Goal: Transaction & Acquisition: Book appointment/travel/reservation

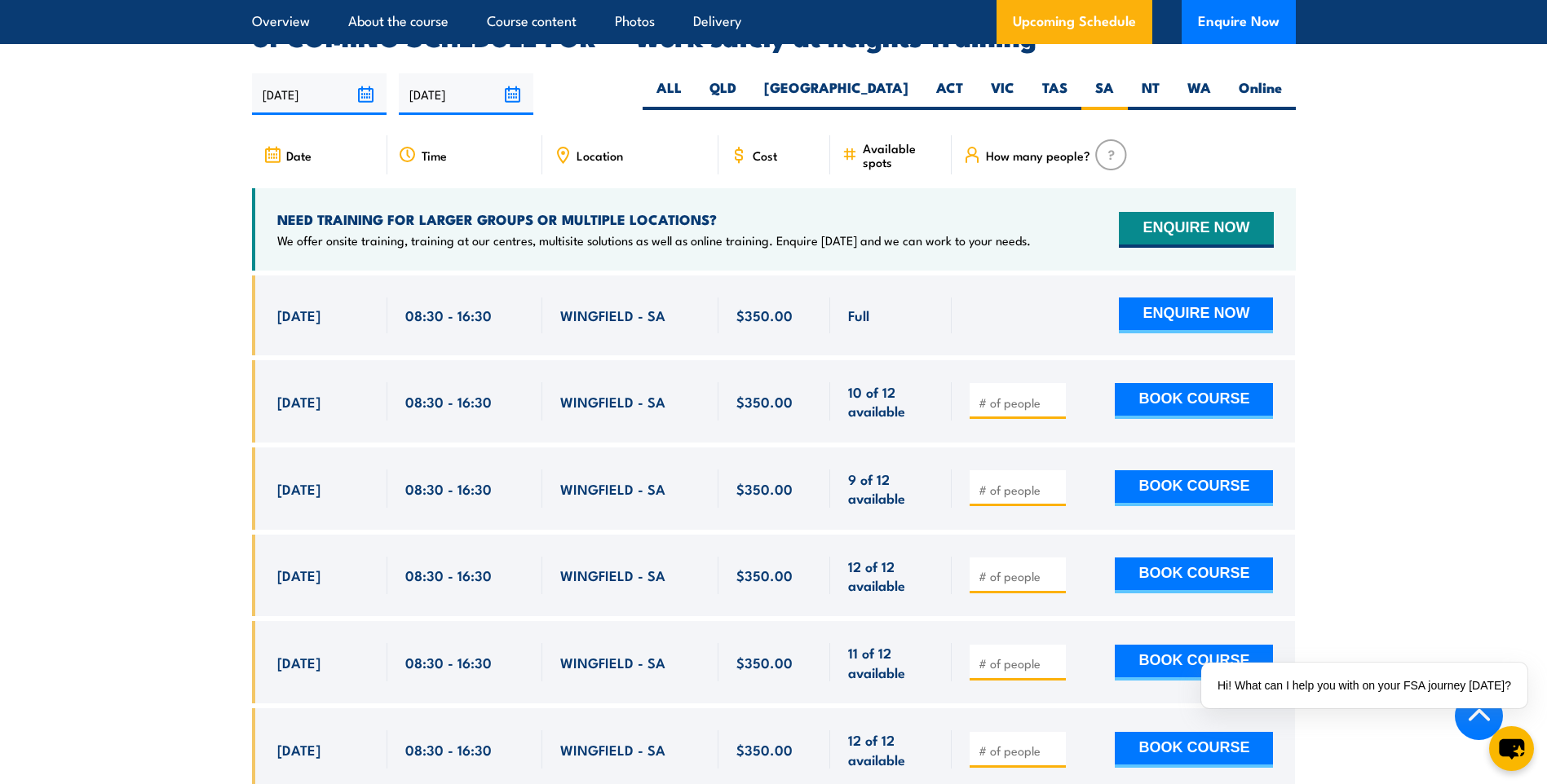
click at [1004, 394] on input "number" at bounding box center [1019, 402] width 81 height 16
type input "1"
click at [1054, 394] on input "1" at bounding box center [1019, 402] width 81 height 16
click at [1147, 385] on button "BOOK COURSE" at bounding box center [1193, 400] width 159 height 36
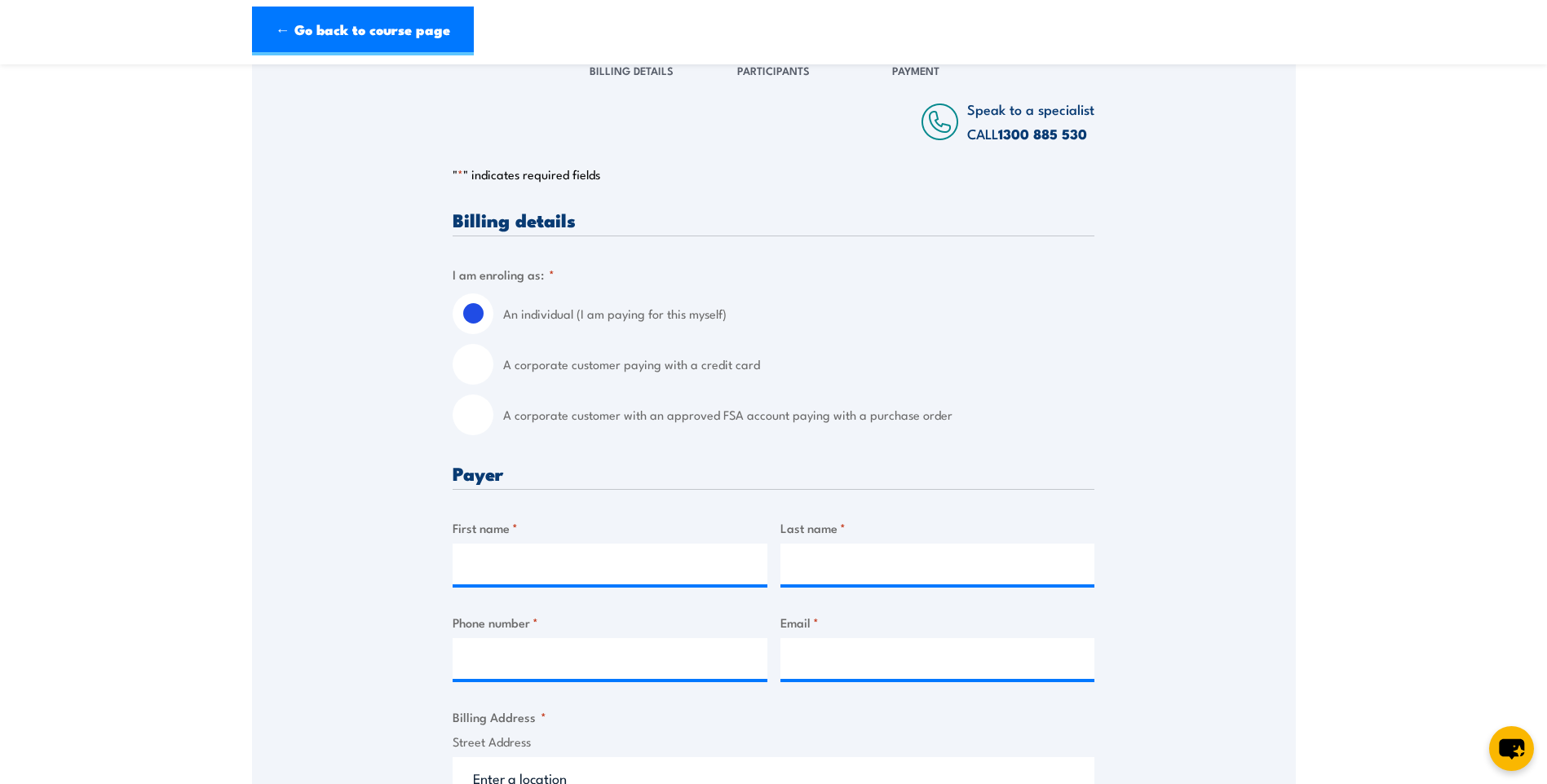
scroll to position [244, 0]
click at [474, 364] on input "A corporate customer paying with a credit card" at bounding box center [472, 362] width 41 height 41
radio input "true"
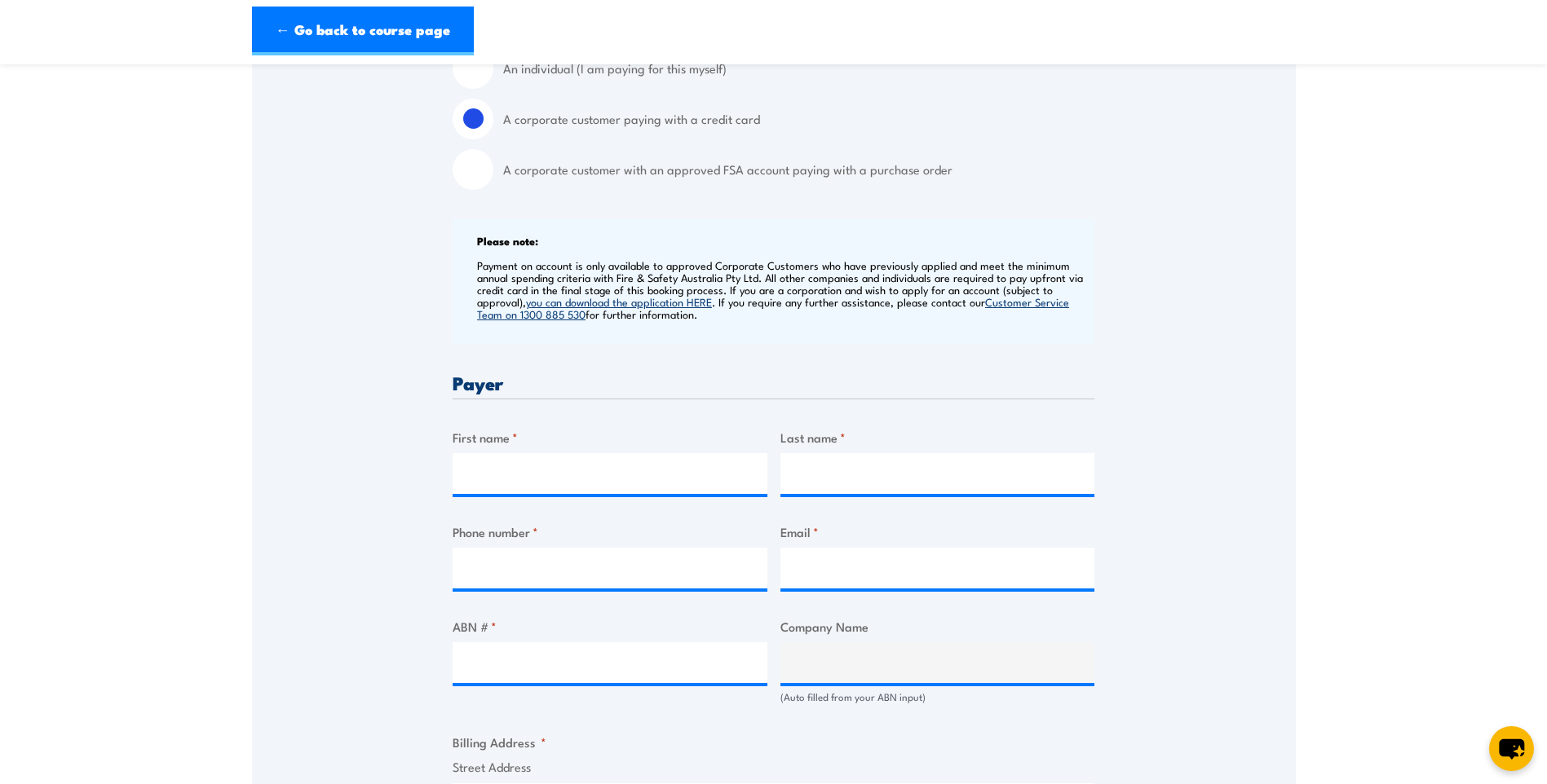
scroll to position [489, 0]
click at [634, 468] on input "First name *" at bounding box center [609, 472] width 315 height 41
type input "[PERSON_NAME]"
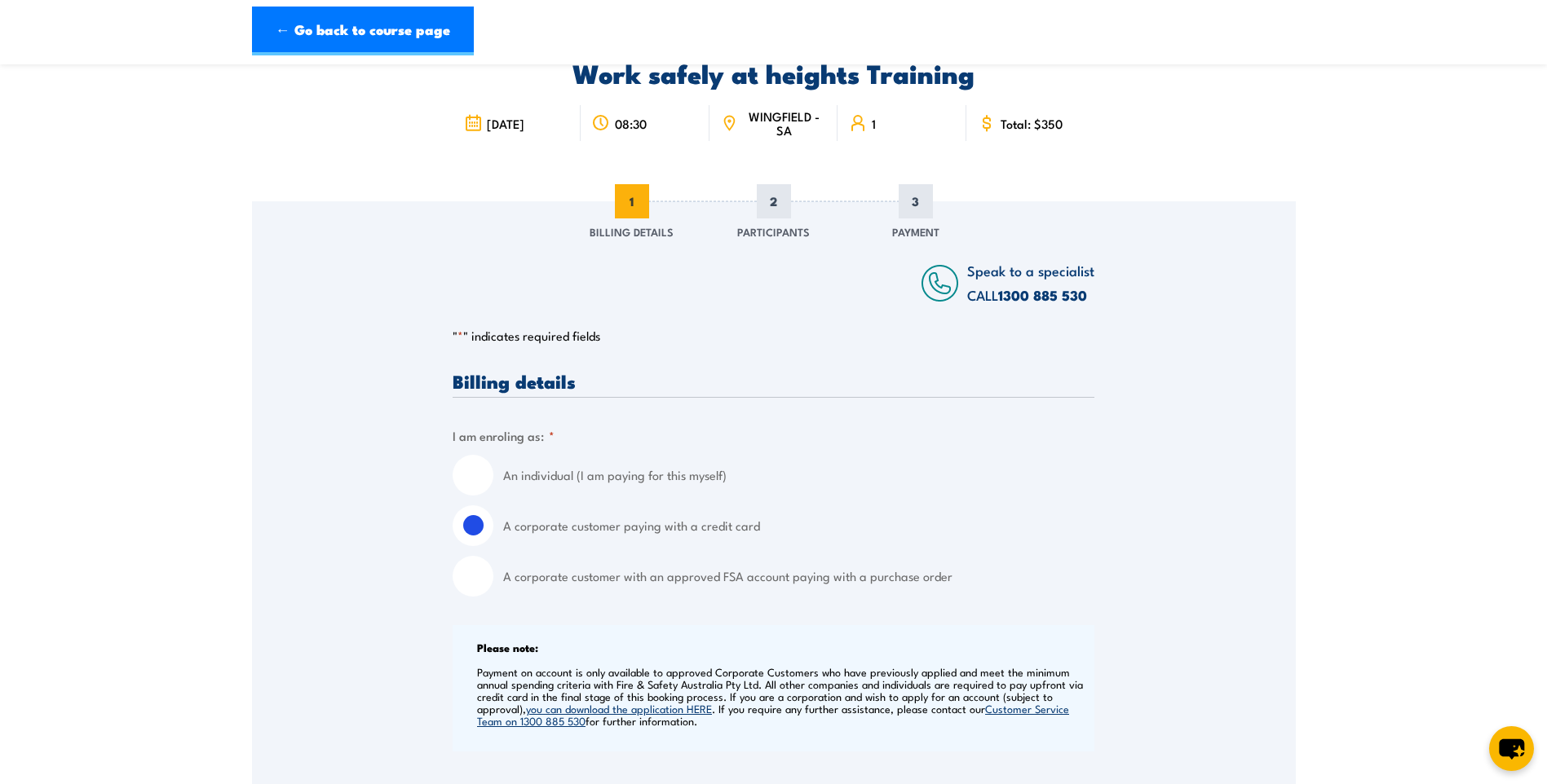
scroll to position [0, 0]
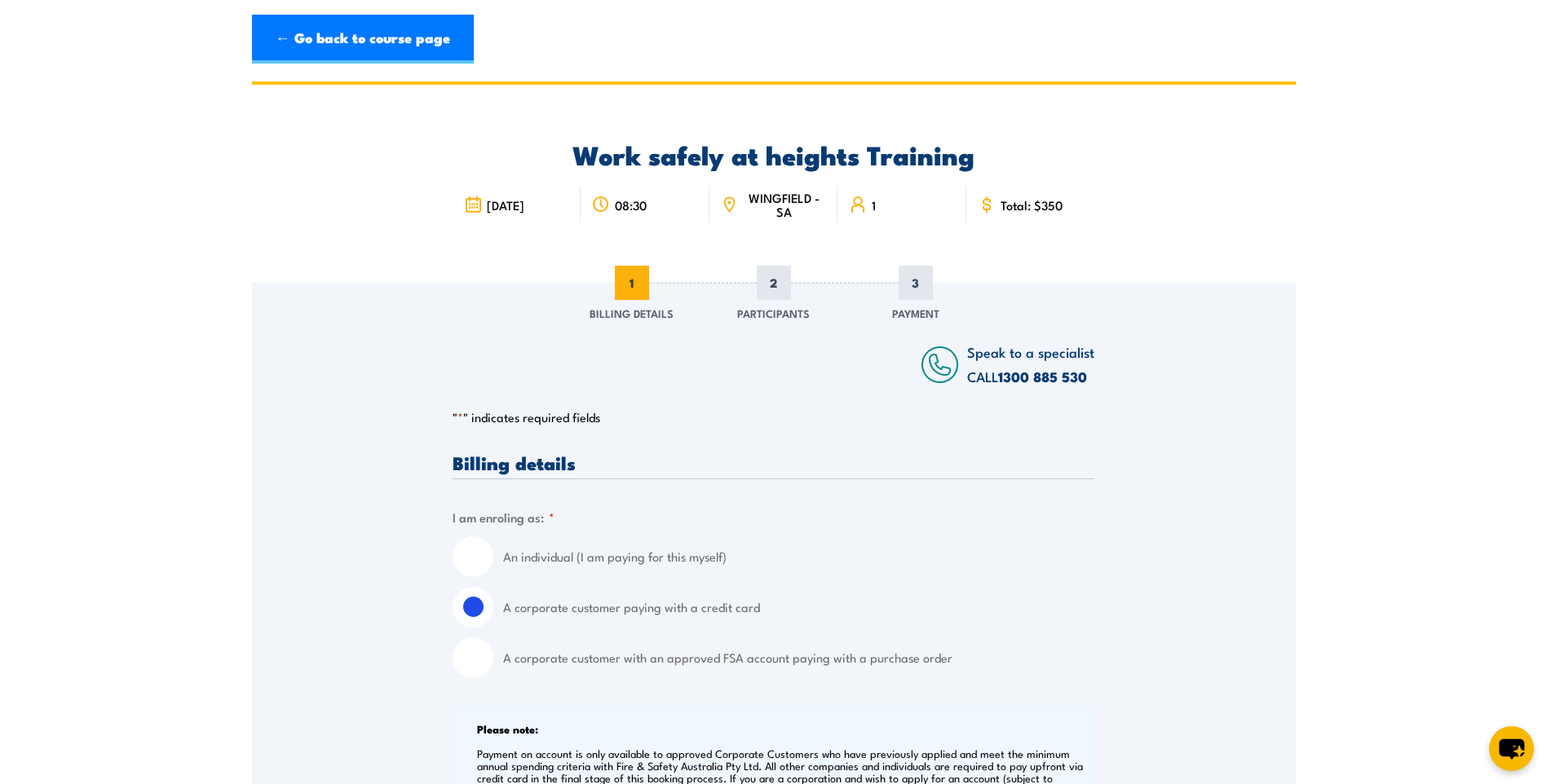
type input "[PERSON_NAME]"
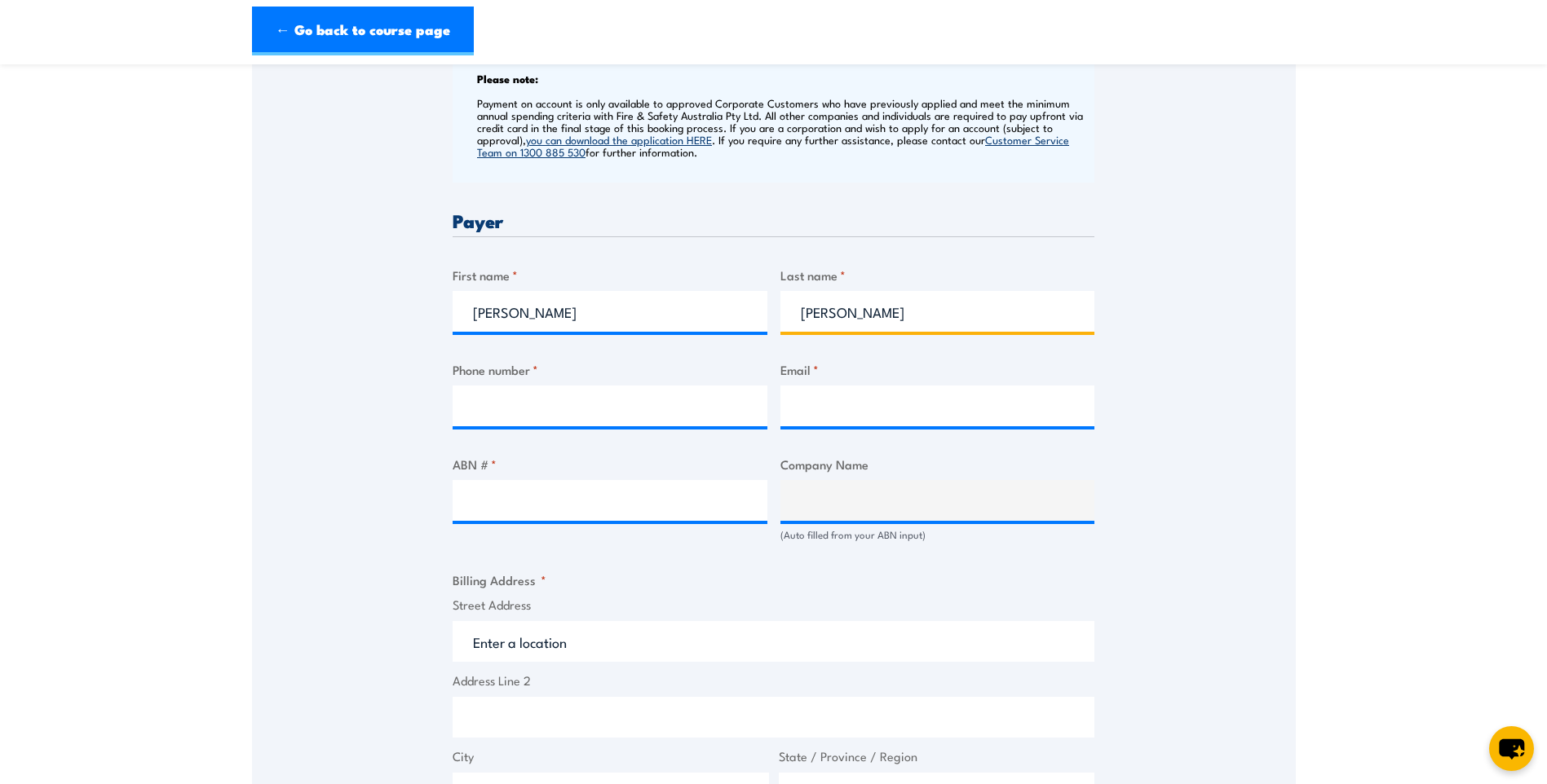
scroll to position [652, 0]
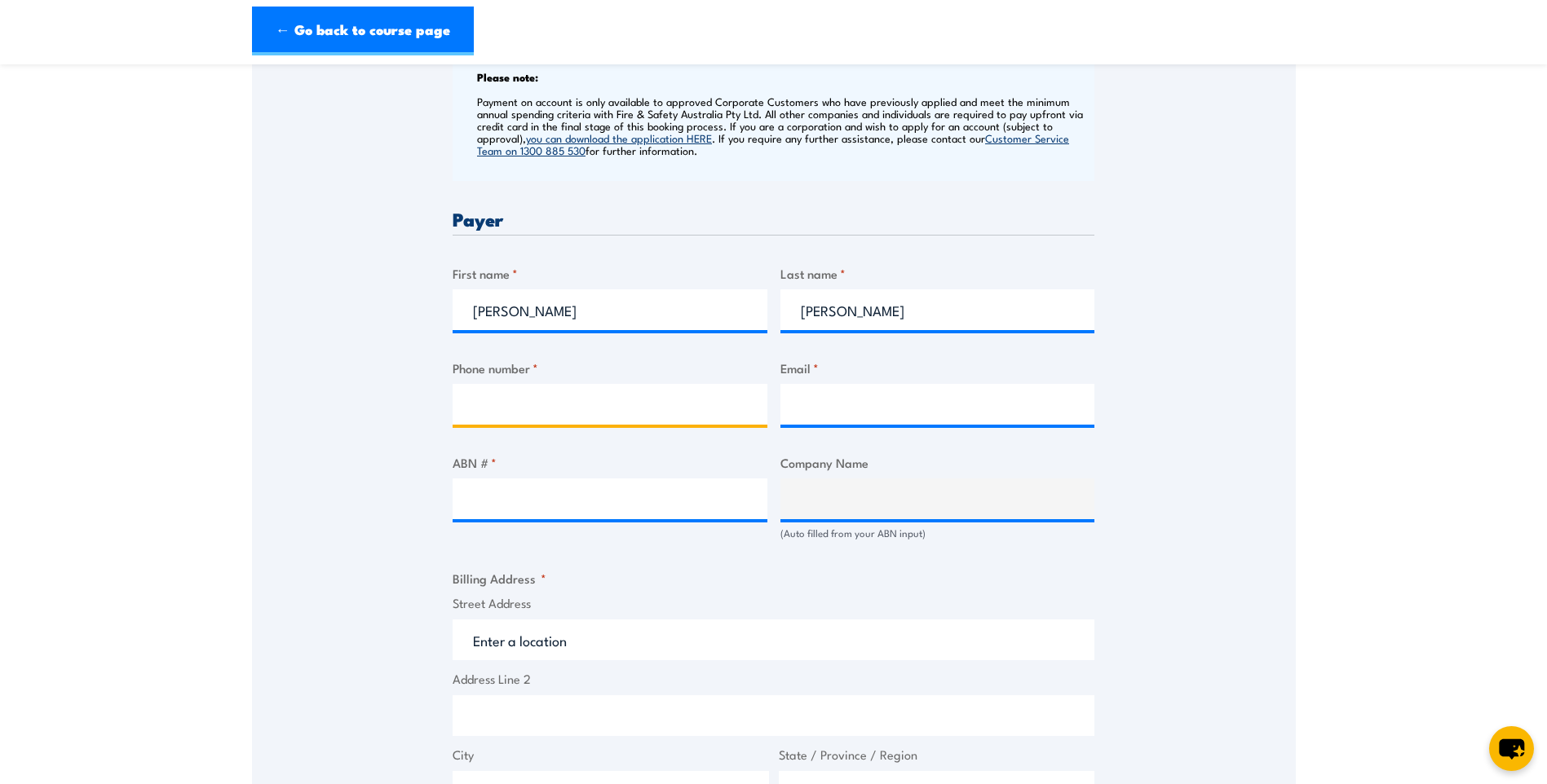
click at [573, 400] on input "Phone number *" at bounding box center [609, 404] width 315 height 41
type input "0448898701"
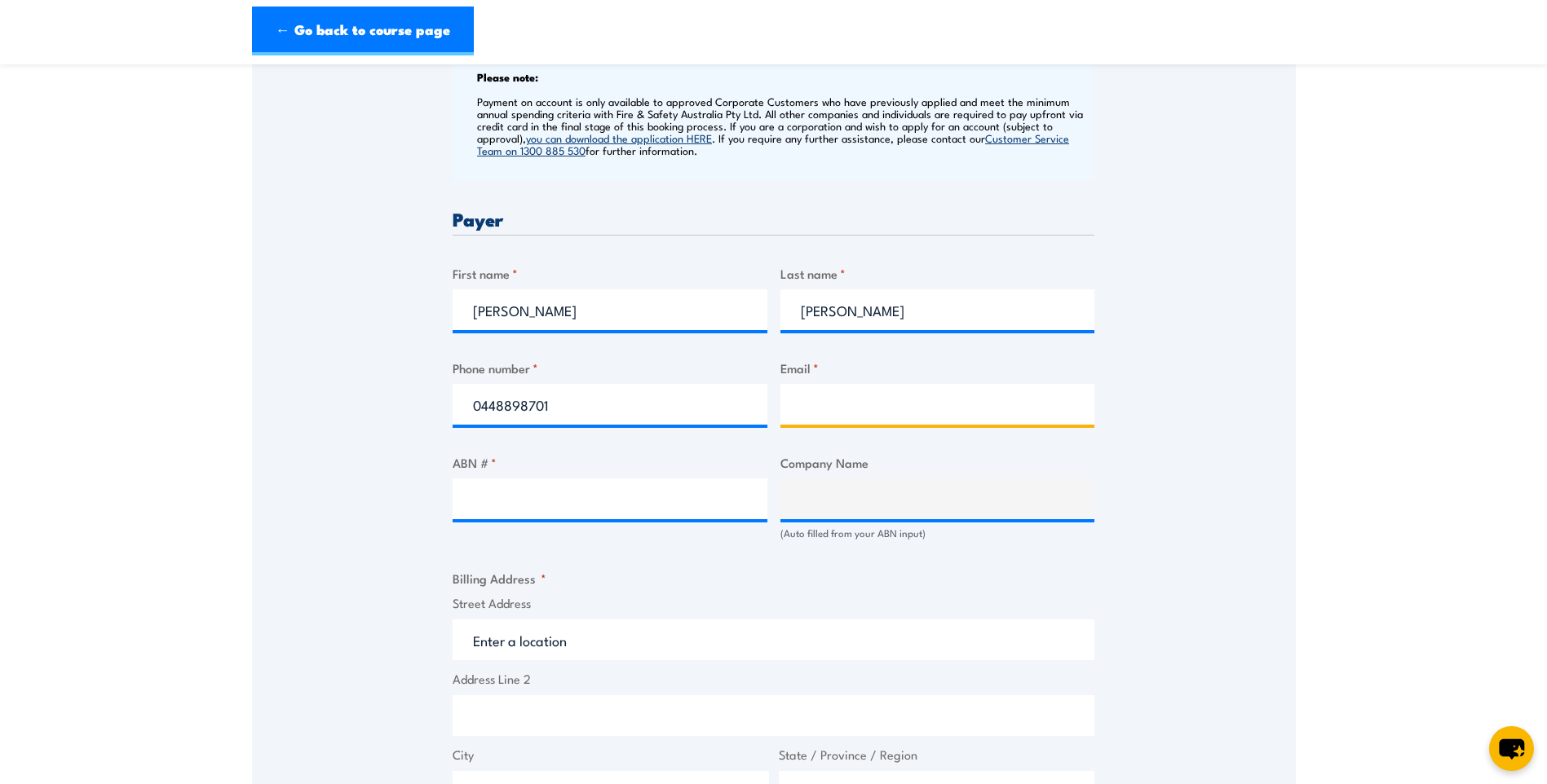
click at [855, 399] on input "Email *" at bounding box center [937, 404] width 315 height 41
type input "[EMAIL_ADDRESS][PERSON_NAME][DOMAIN_NAME]"
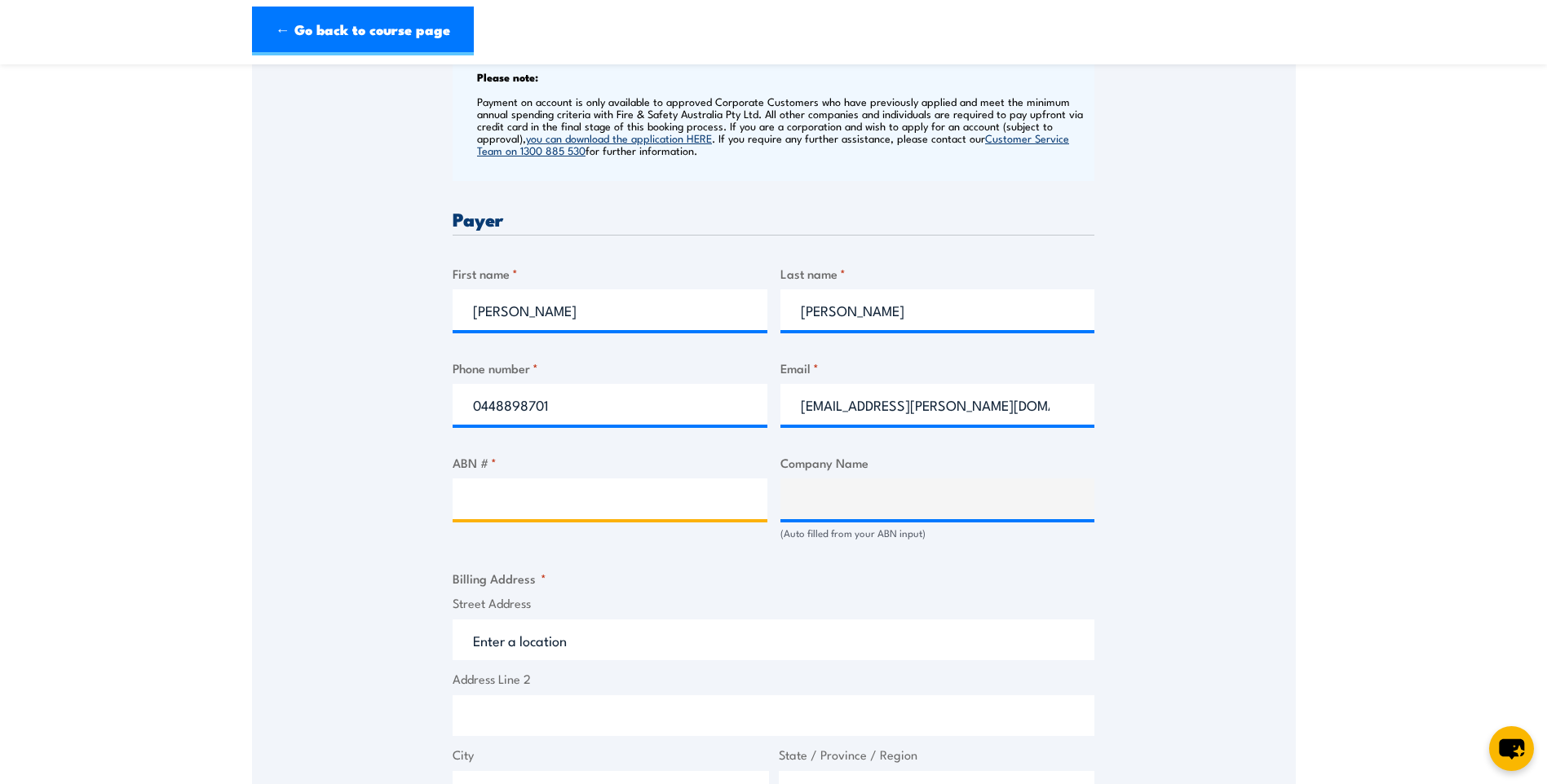
click at [546, 493] on input "ABN # *" at bounding box center [609, 498] width 315 height 41
type input "58091668110"
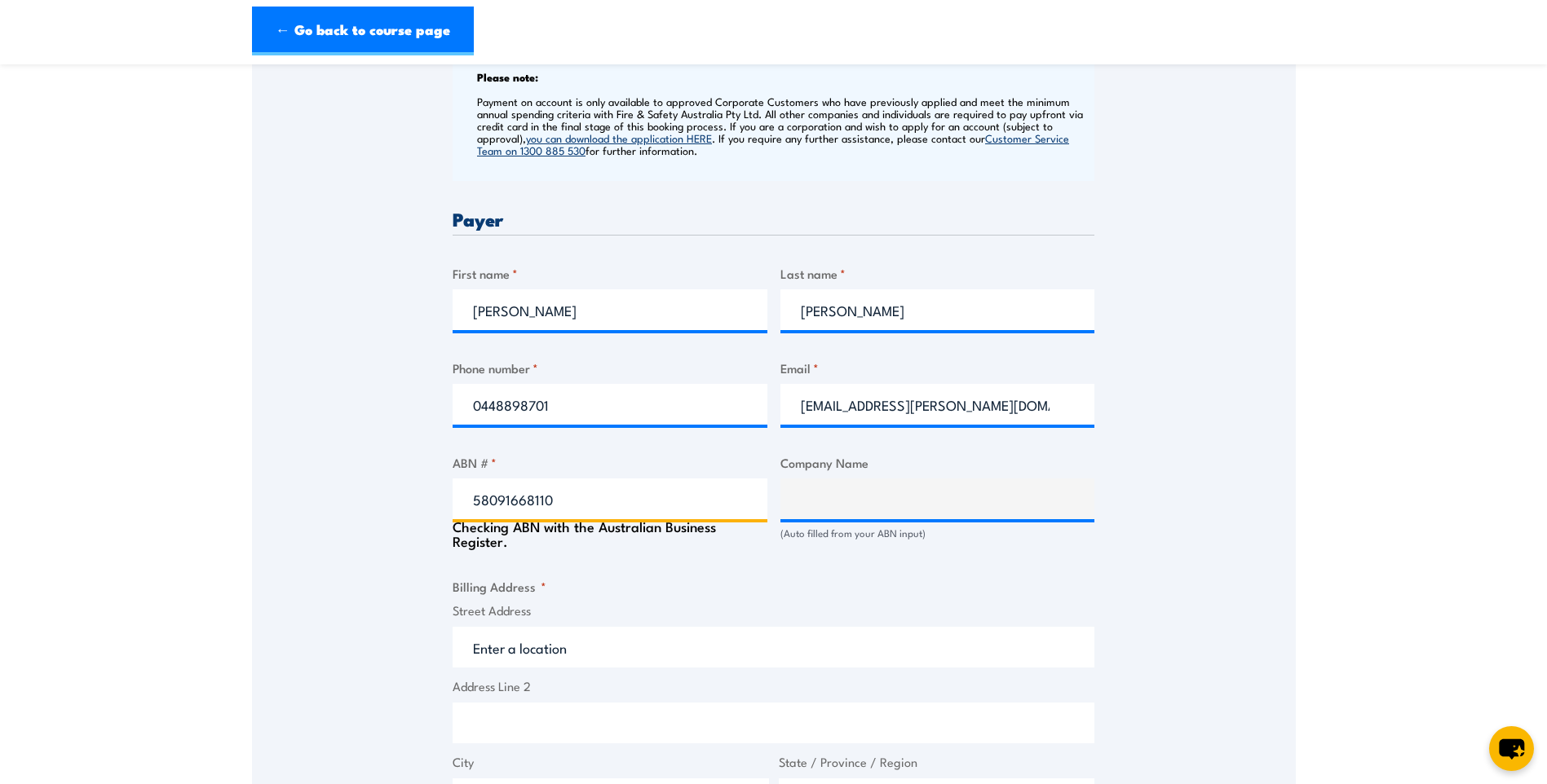
type input "APT MANAGEMENT SERVICES PTY LIMITED"
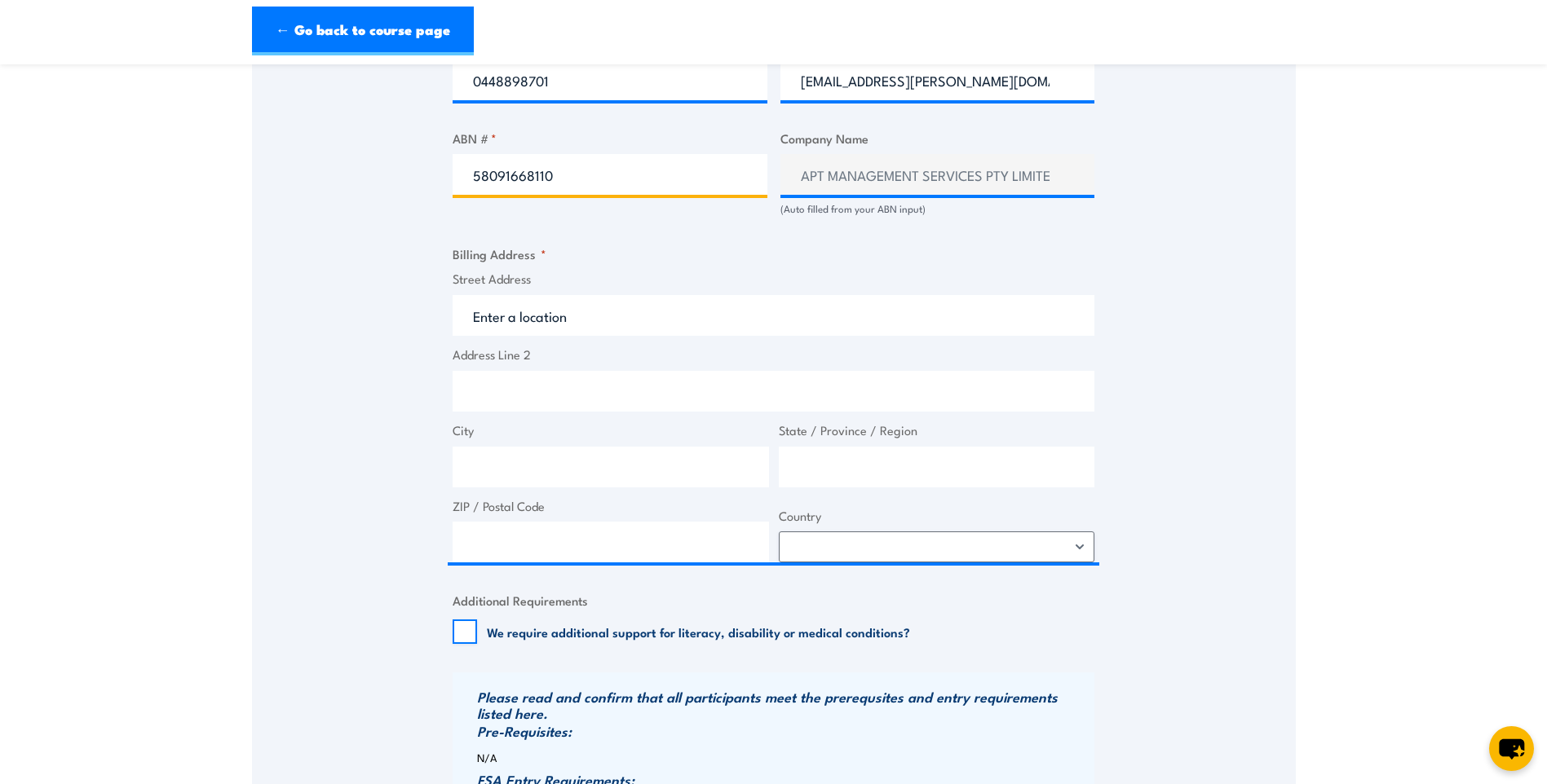
scroll to position [1059, 0]
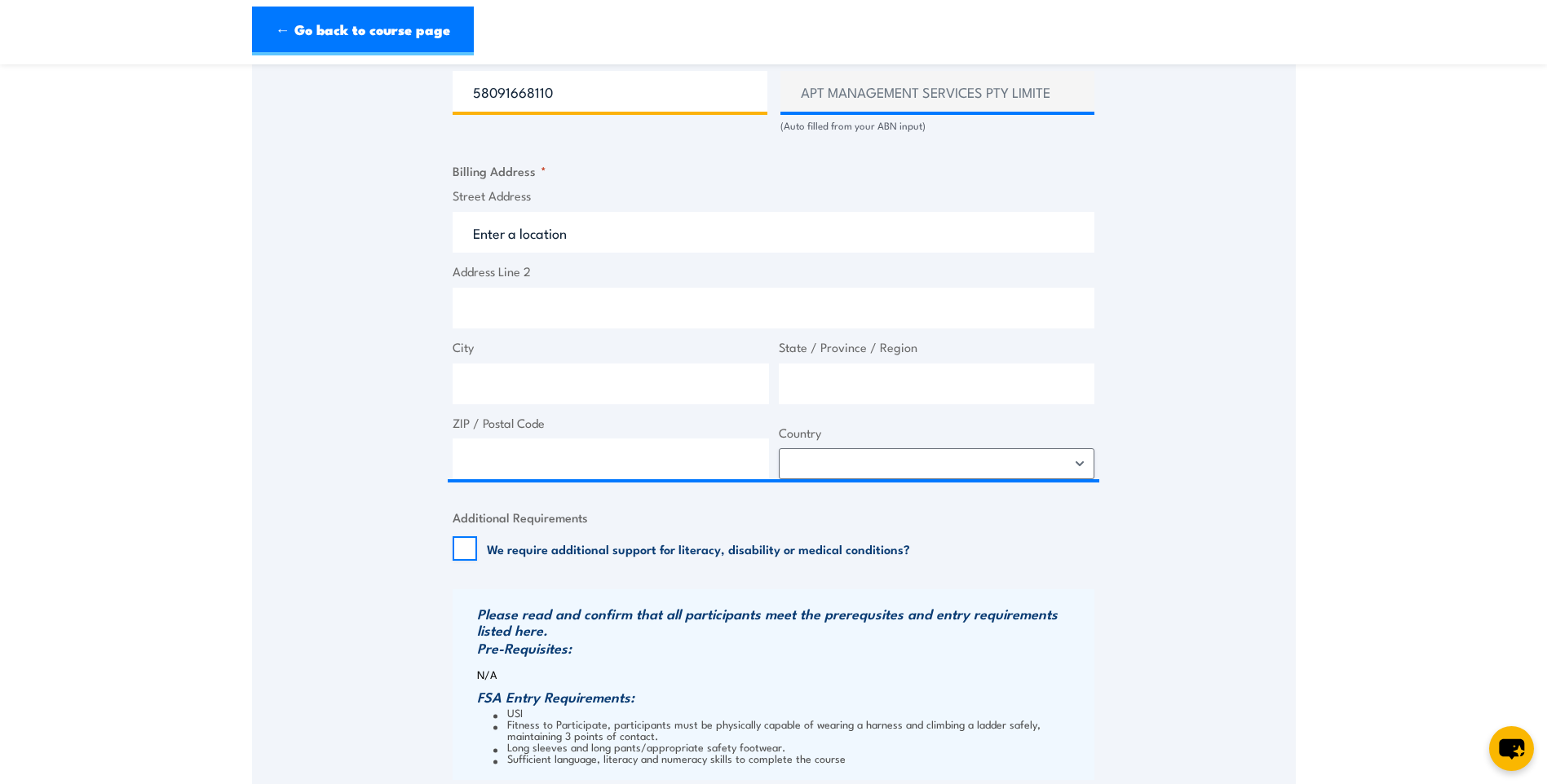
type input "58091668110"
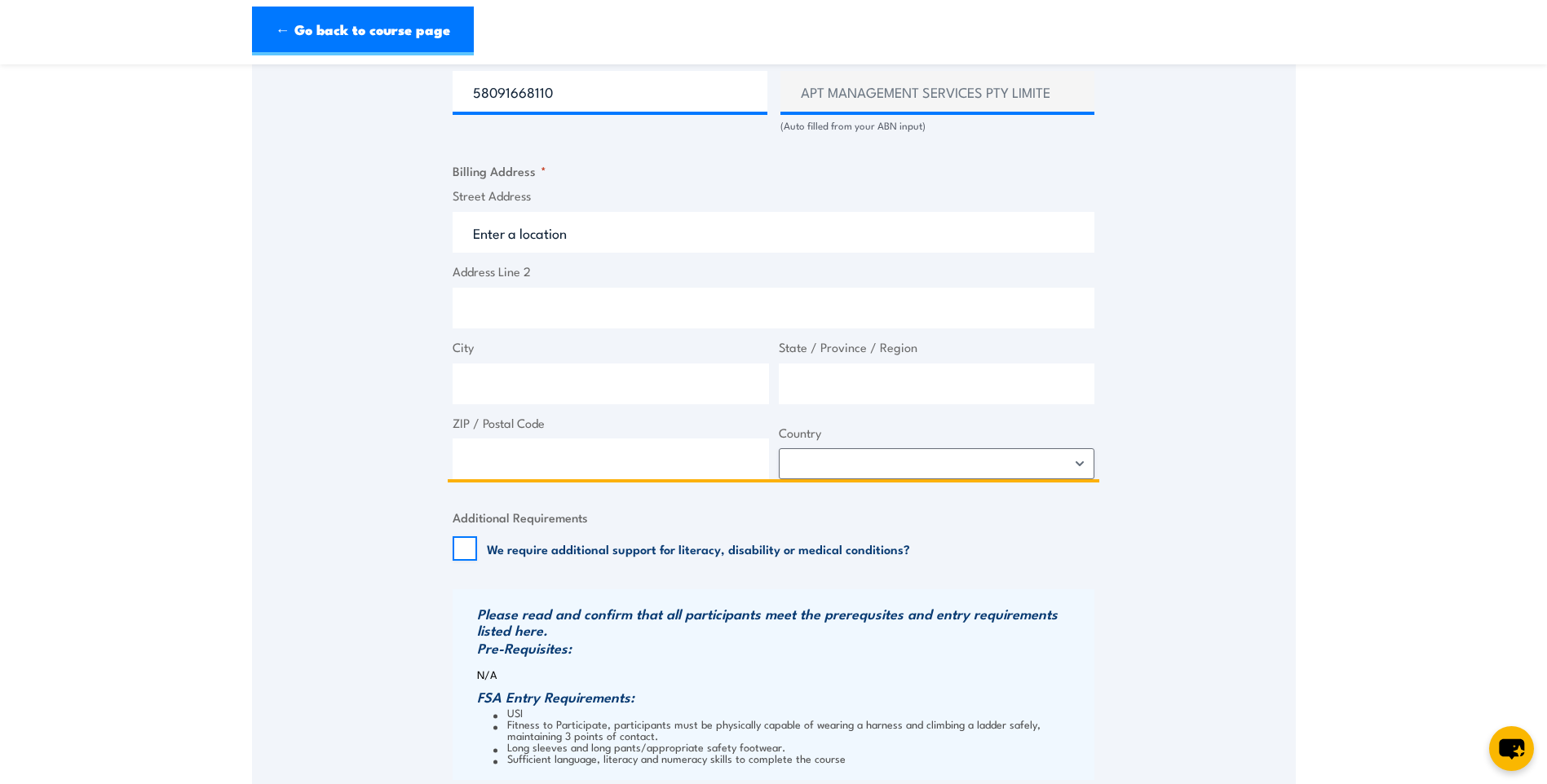
click at [601, 232] on input "Street Address" at bounding box center [773, 232] width 641 height 41
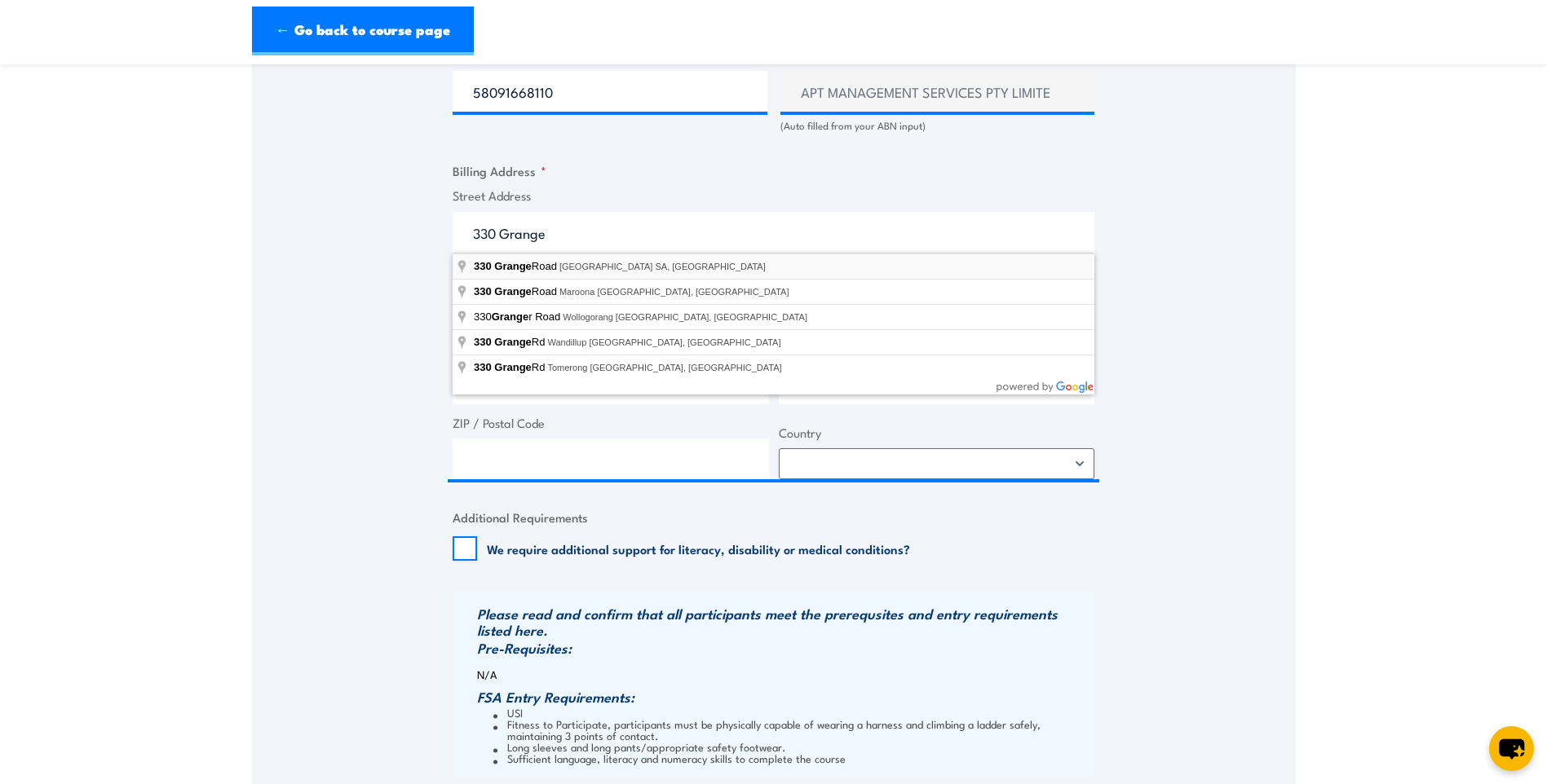
type input "[STREET_ADDRESS]"
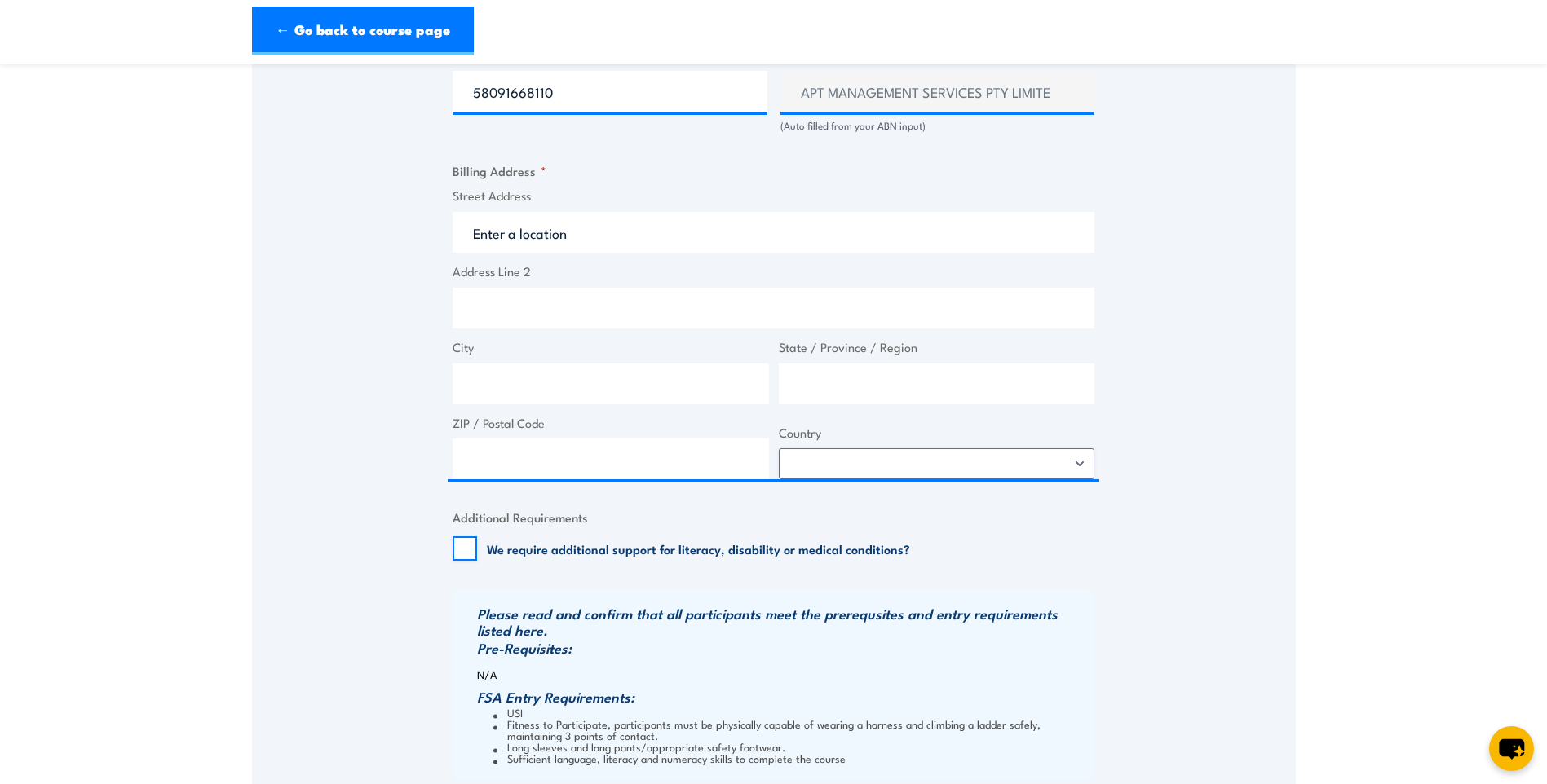
type input "330 Grange Rd"
type input "Kidman Park"
type input "South Australia"
type input "5025"
select select "Australia"
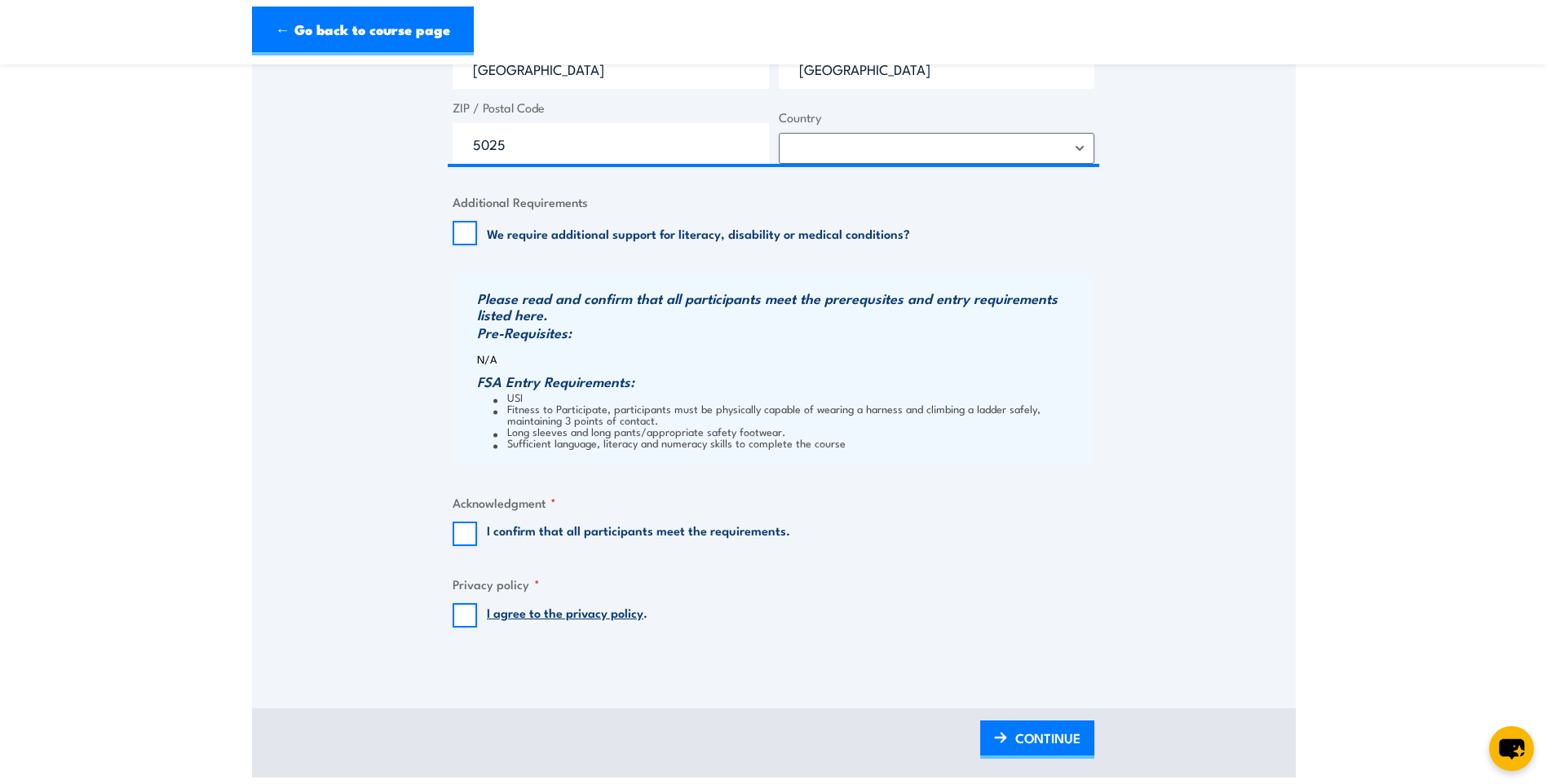
scroll to position [1385, 0]
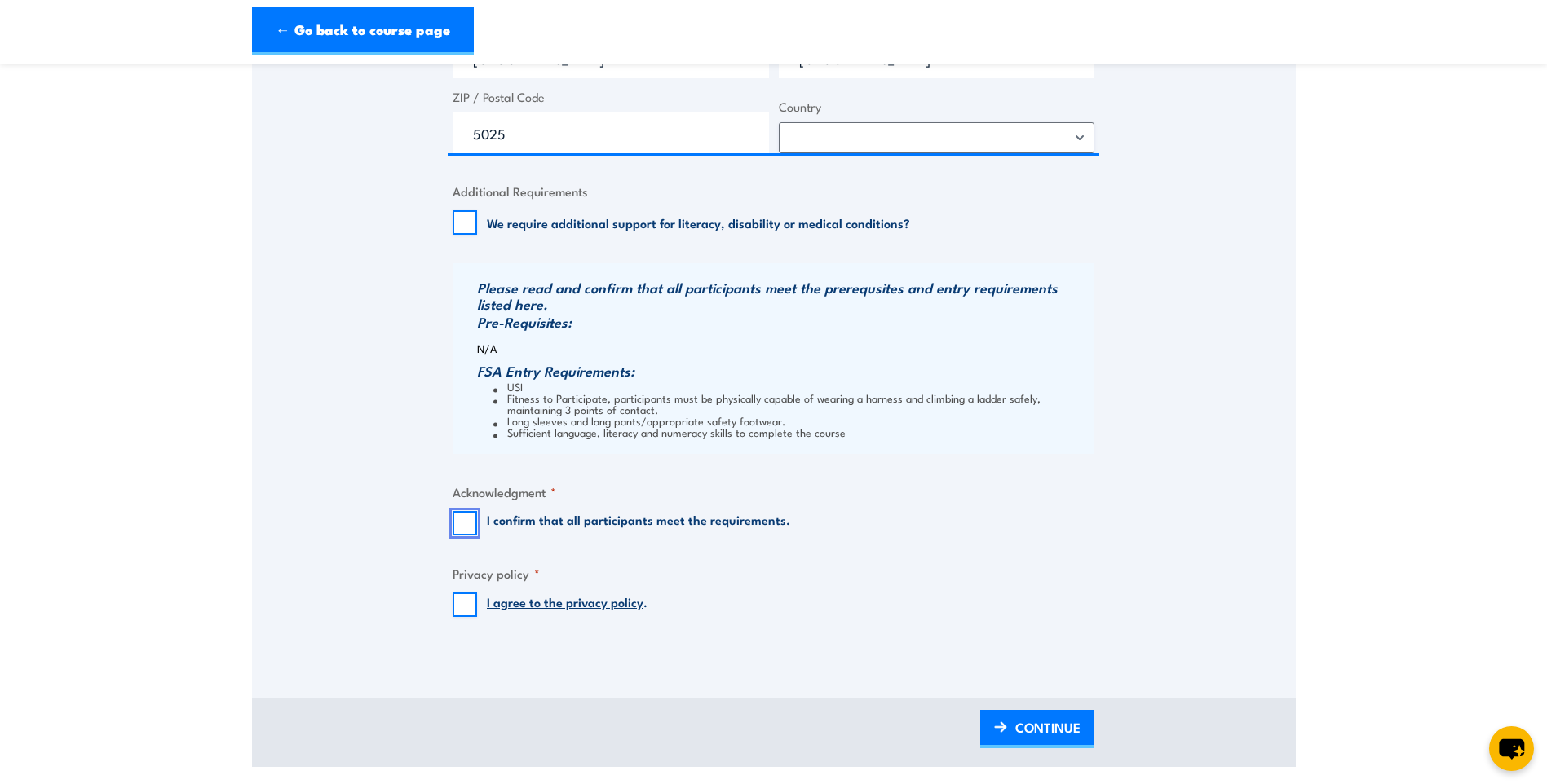
click at [468, 528] on input "I confirm that all participants meet the requirements." at bounding box center [465, 523] width 24 height 24
checkbox input "true"
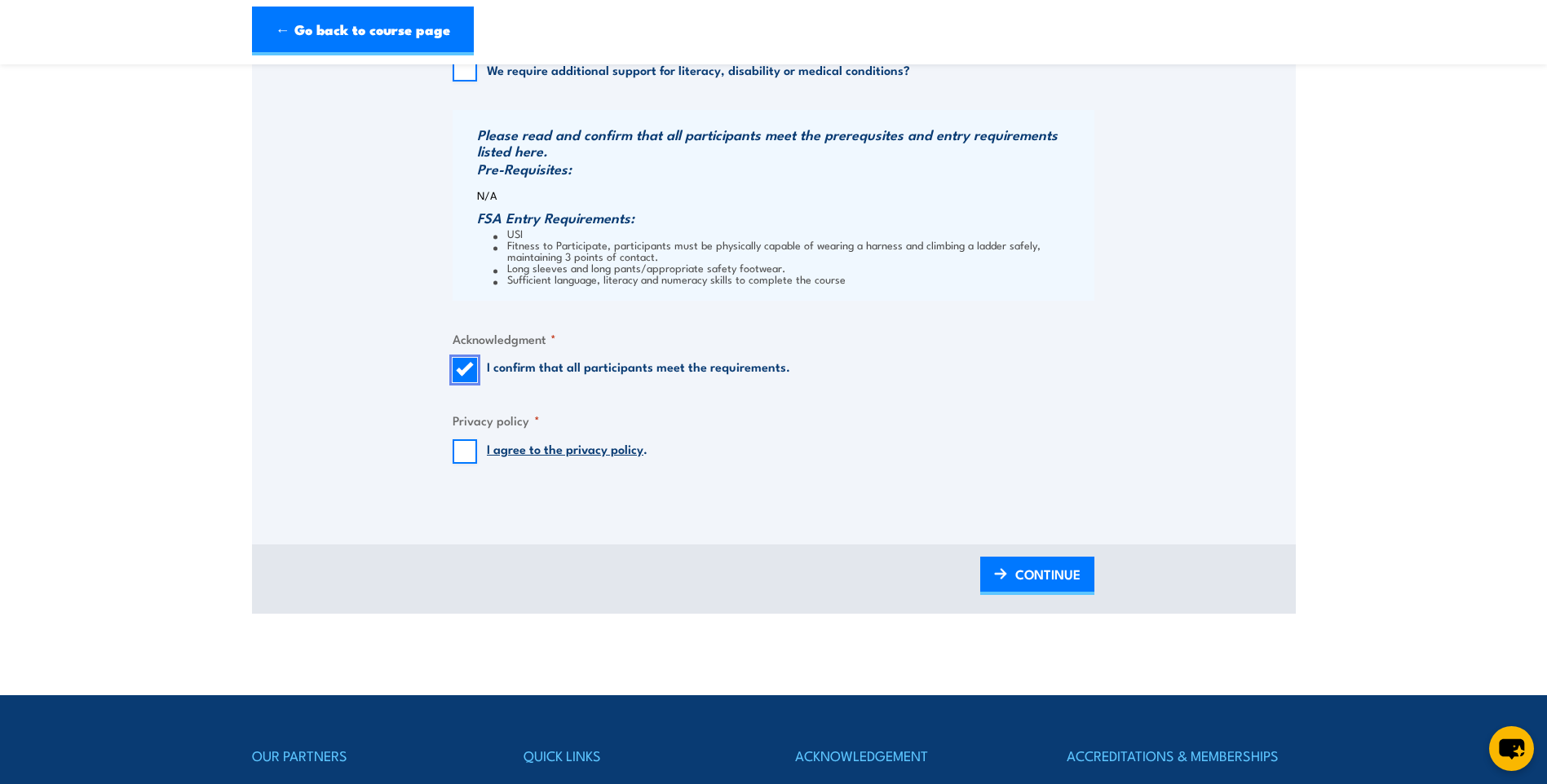
scroll to position [1549, 0]
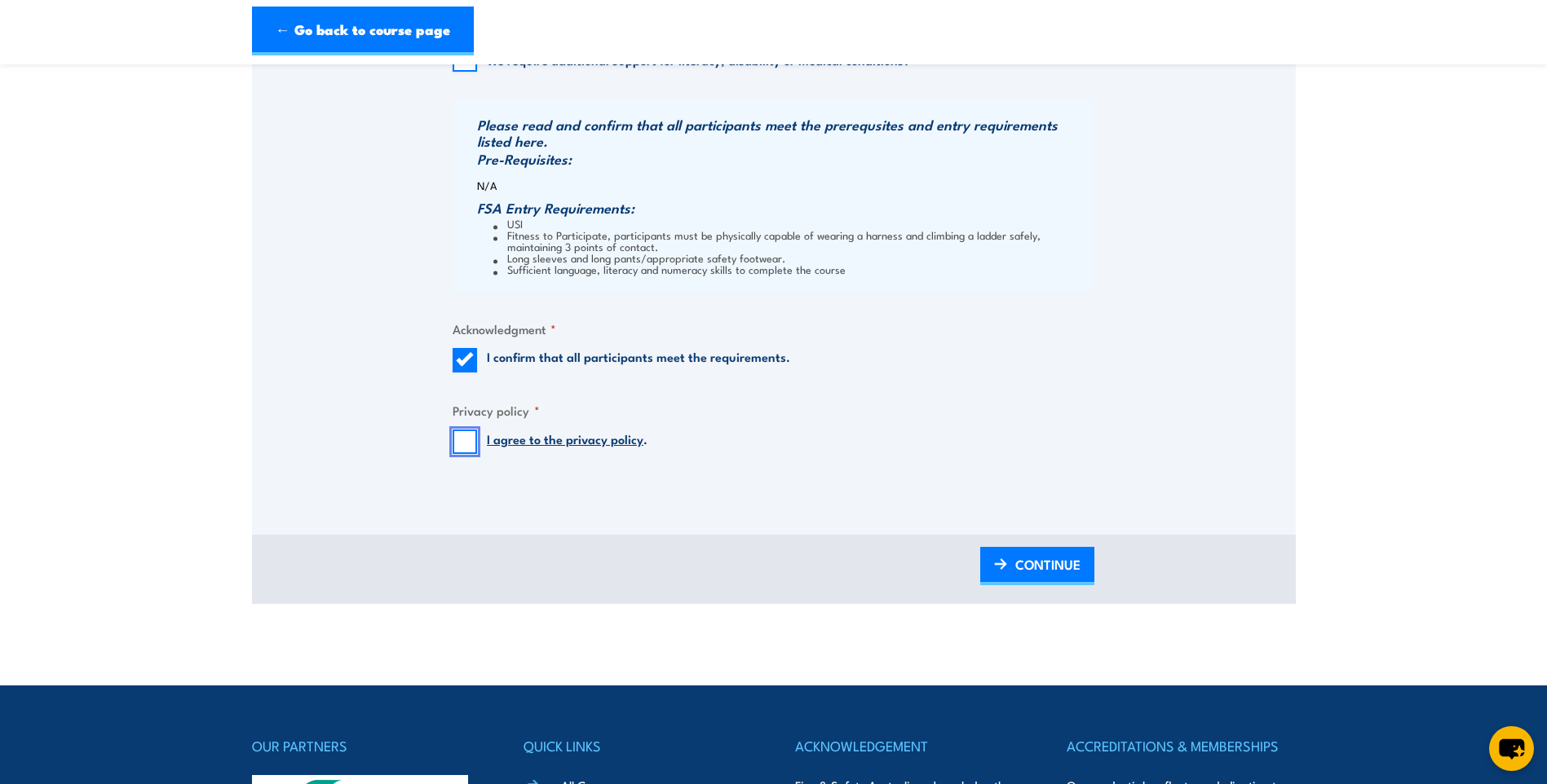
click at [455, 444] on input "I agree to the privacy policy ." at bounding box center [465, 442] width 24 height 24
checkbox input "true"
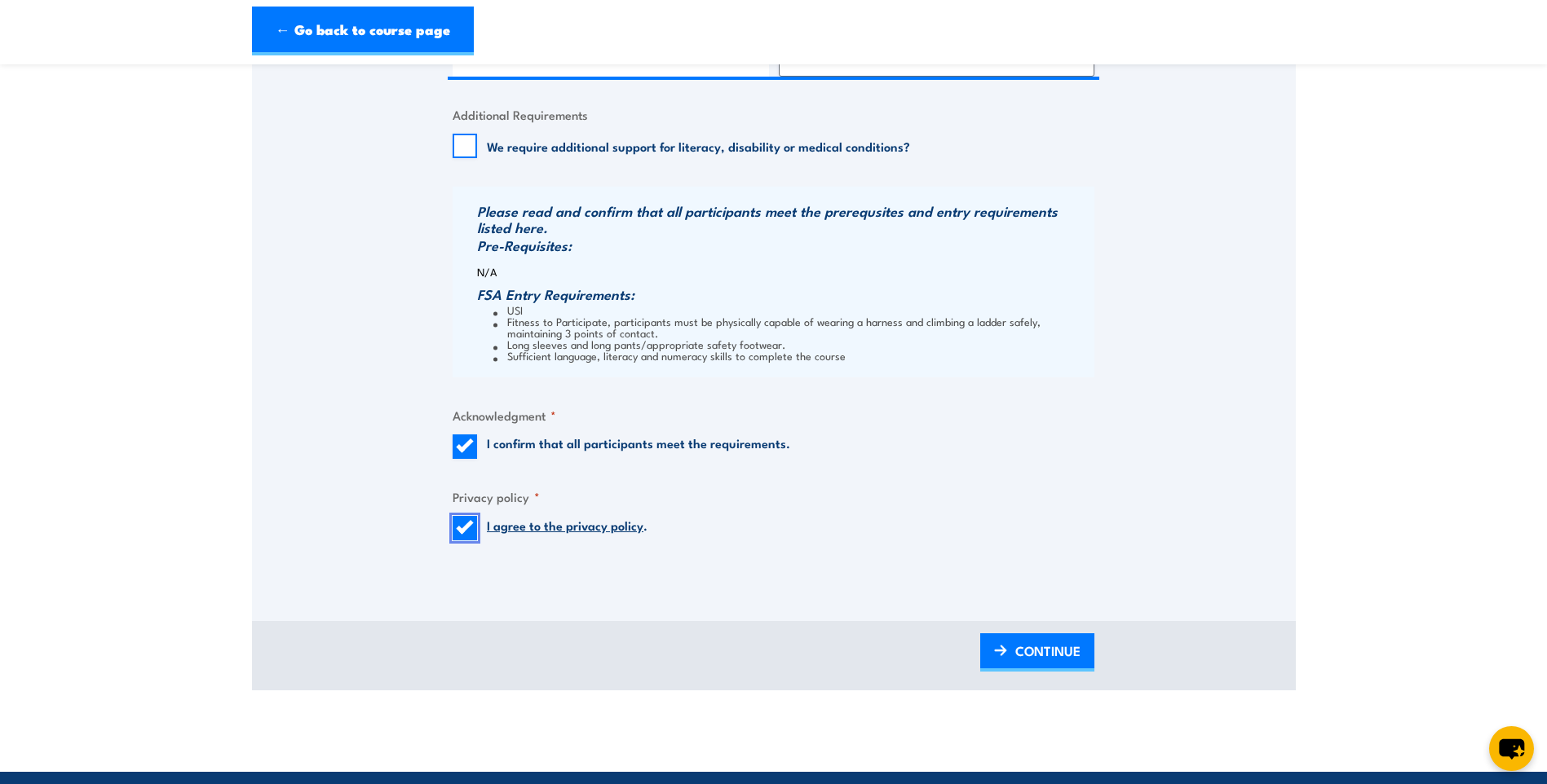
scroll to position [1712, 0]
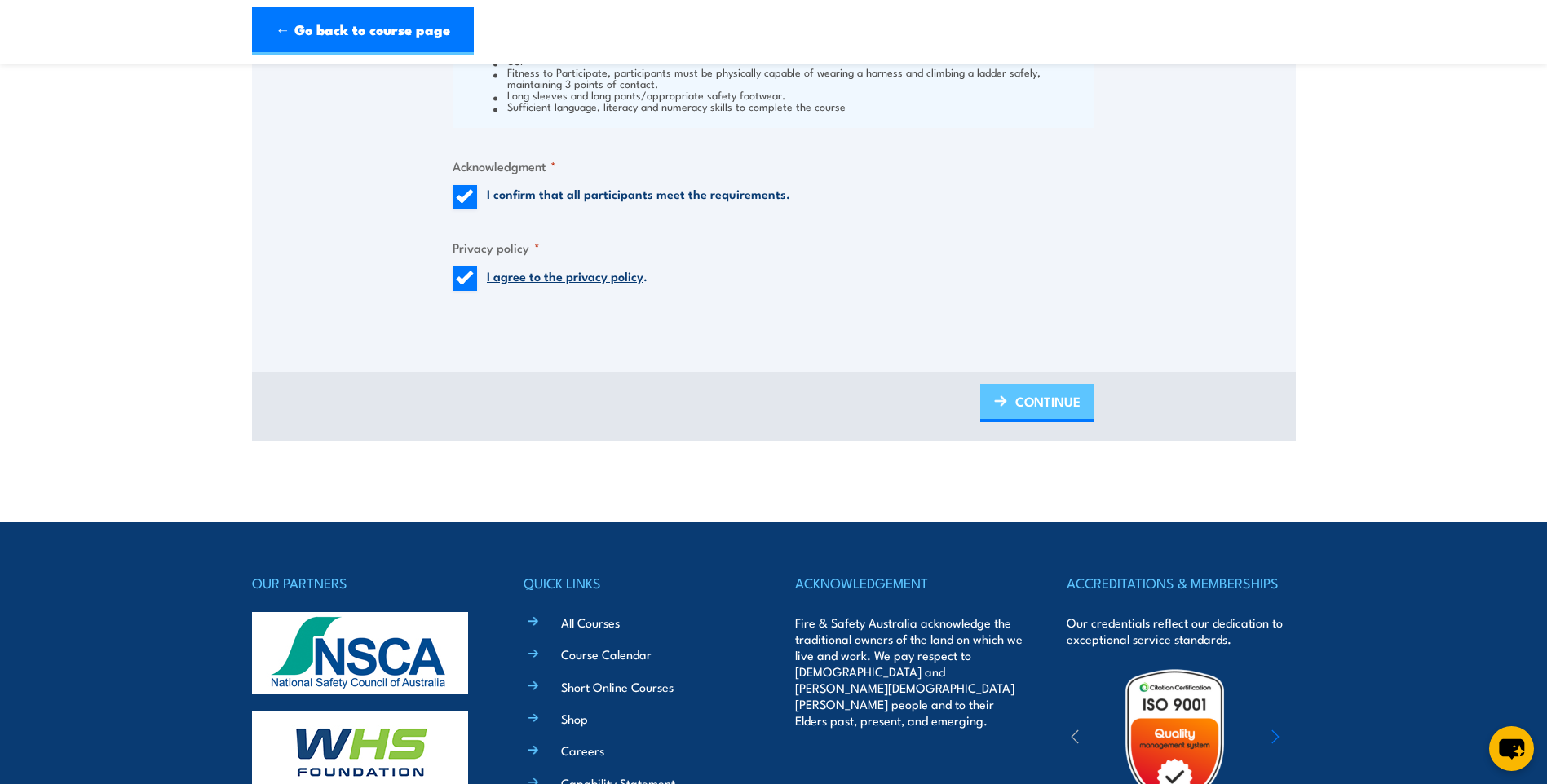
click at [1042, 408] on span "CONTINUE" at bounding box center [1047, 401] width 65 height 43
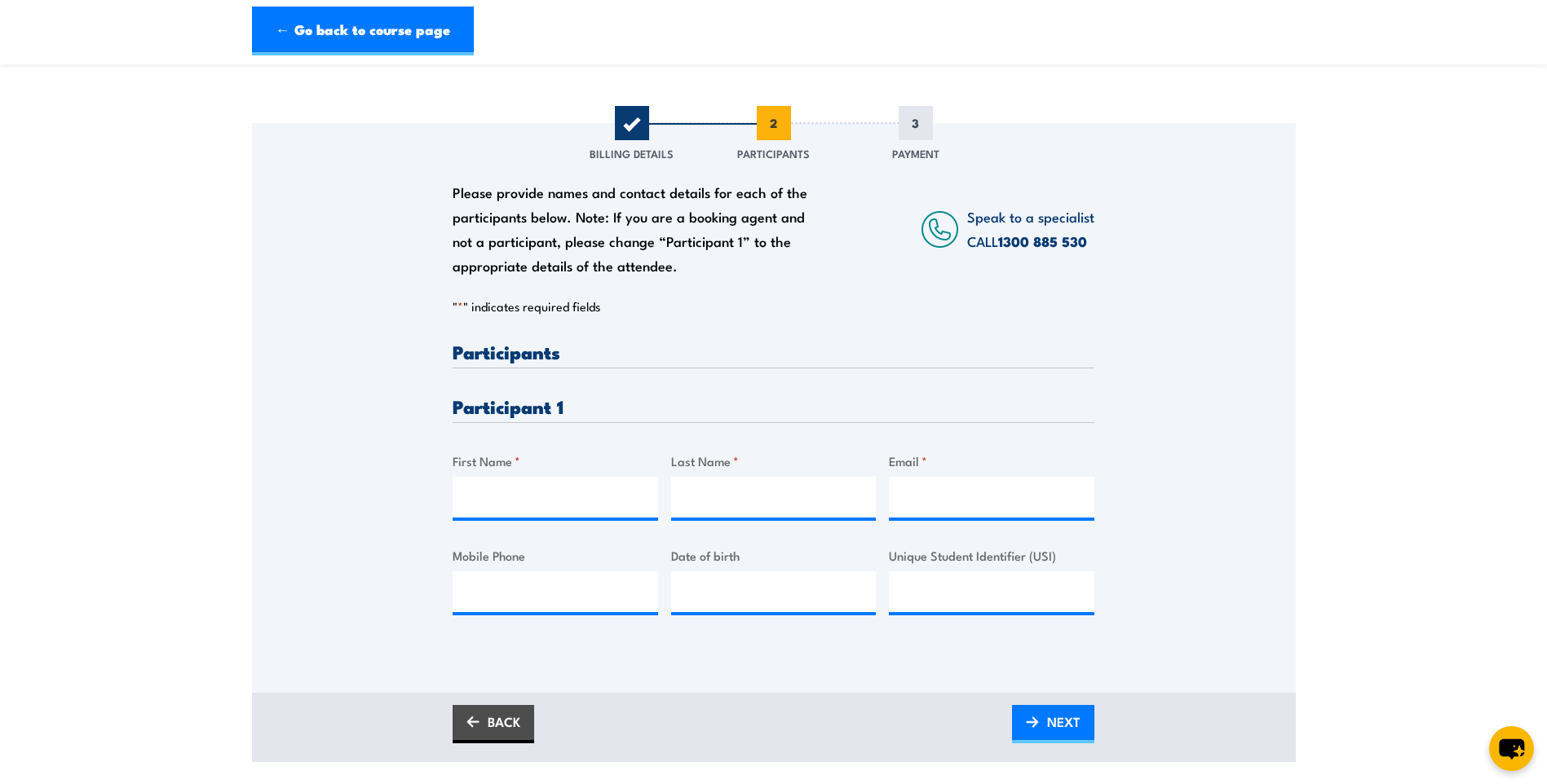
scroll to position [163, 0]
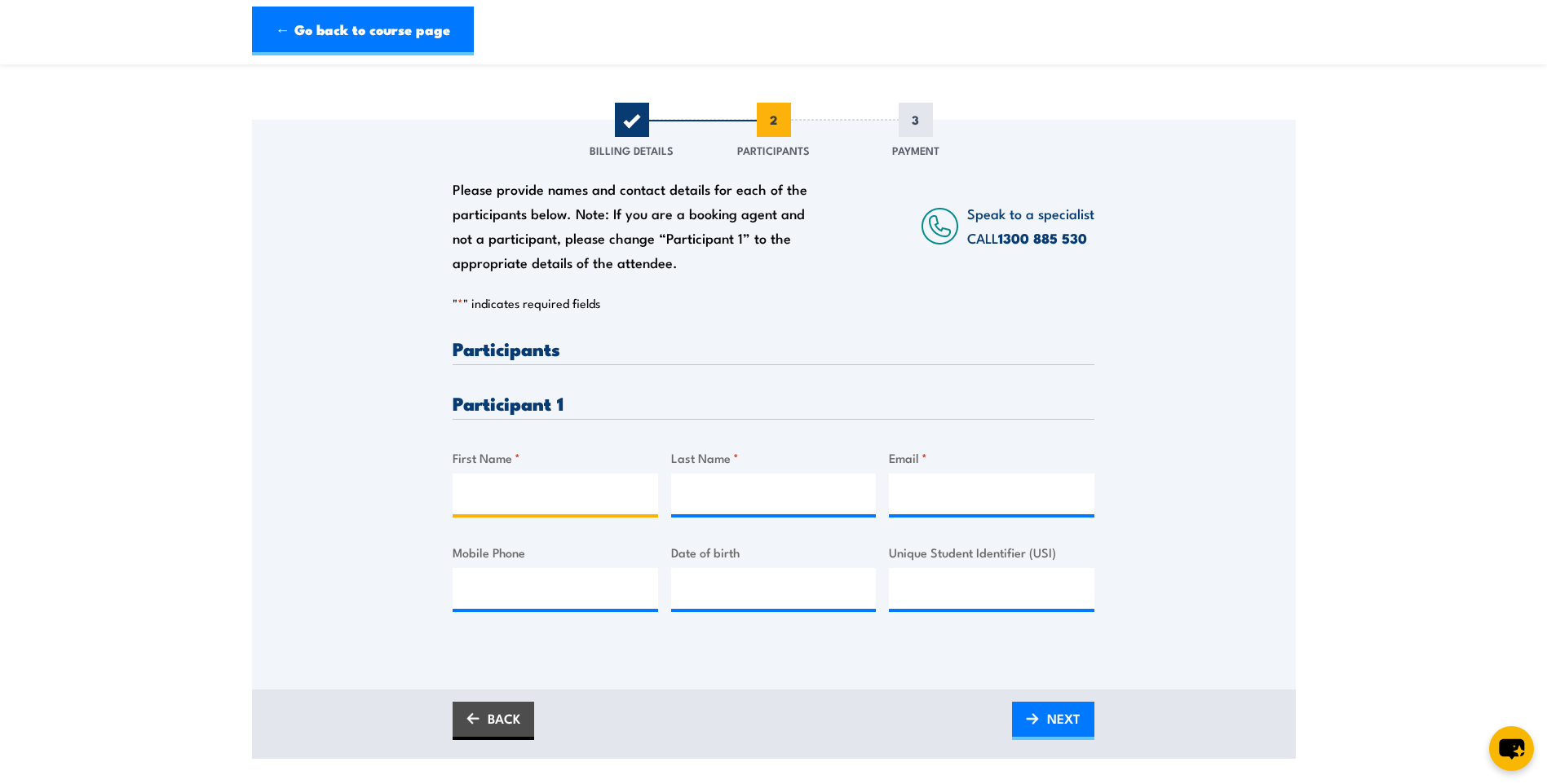
click at [510, 502] on input "First Name *" at bounding box center [555, 494] width 205 height 41
type input "Benjamin"
type input "Letcher"
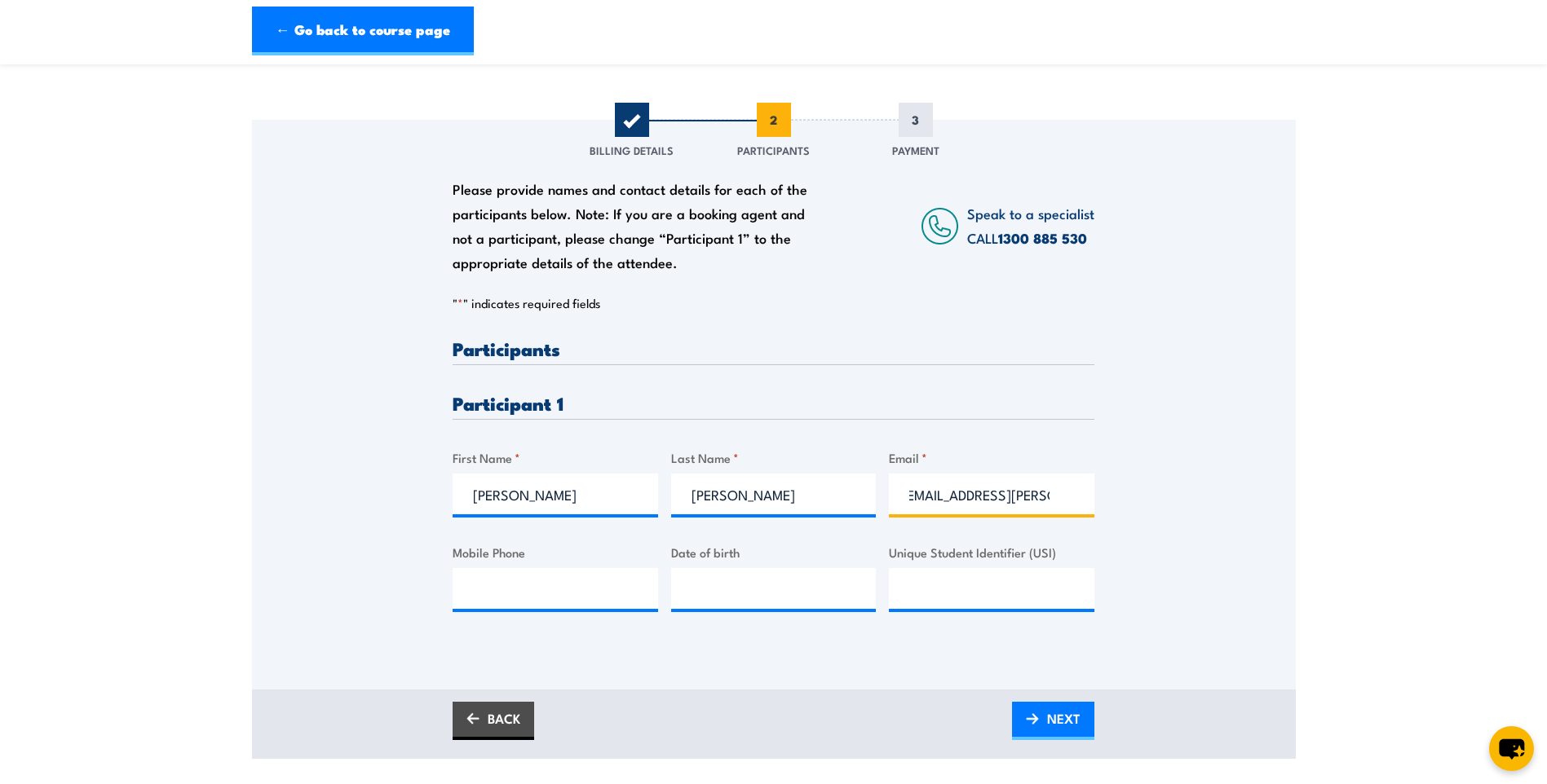
scroll to position [0, 15]
type input "Ben.Letcher@apa.com.au"
click at [530, 595] on input "Mobile Phone" at bounding box center [555, 588] width 205 height 41
type input "0448898701"
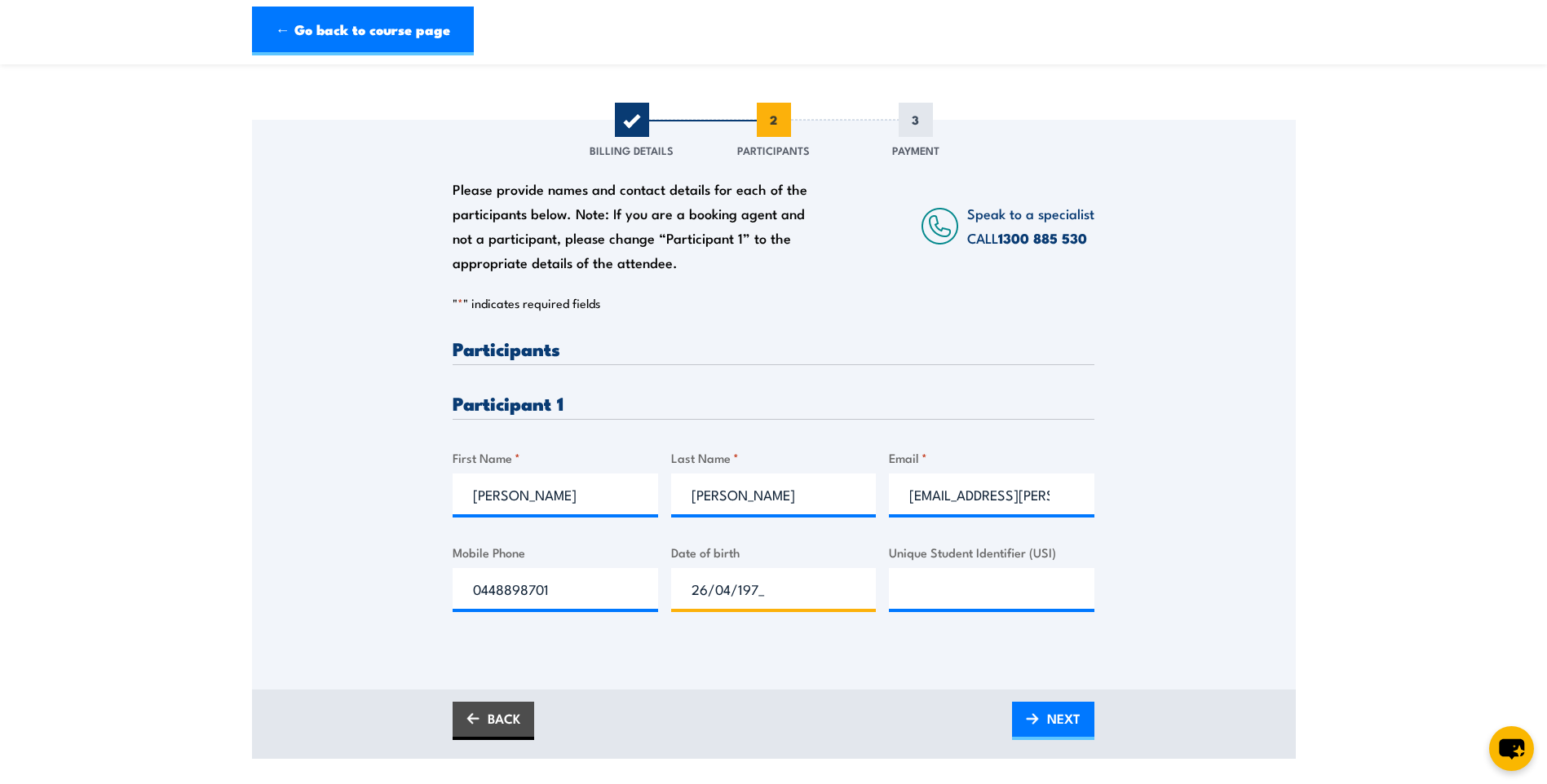
type input "26/04/1973"
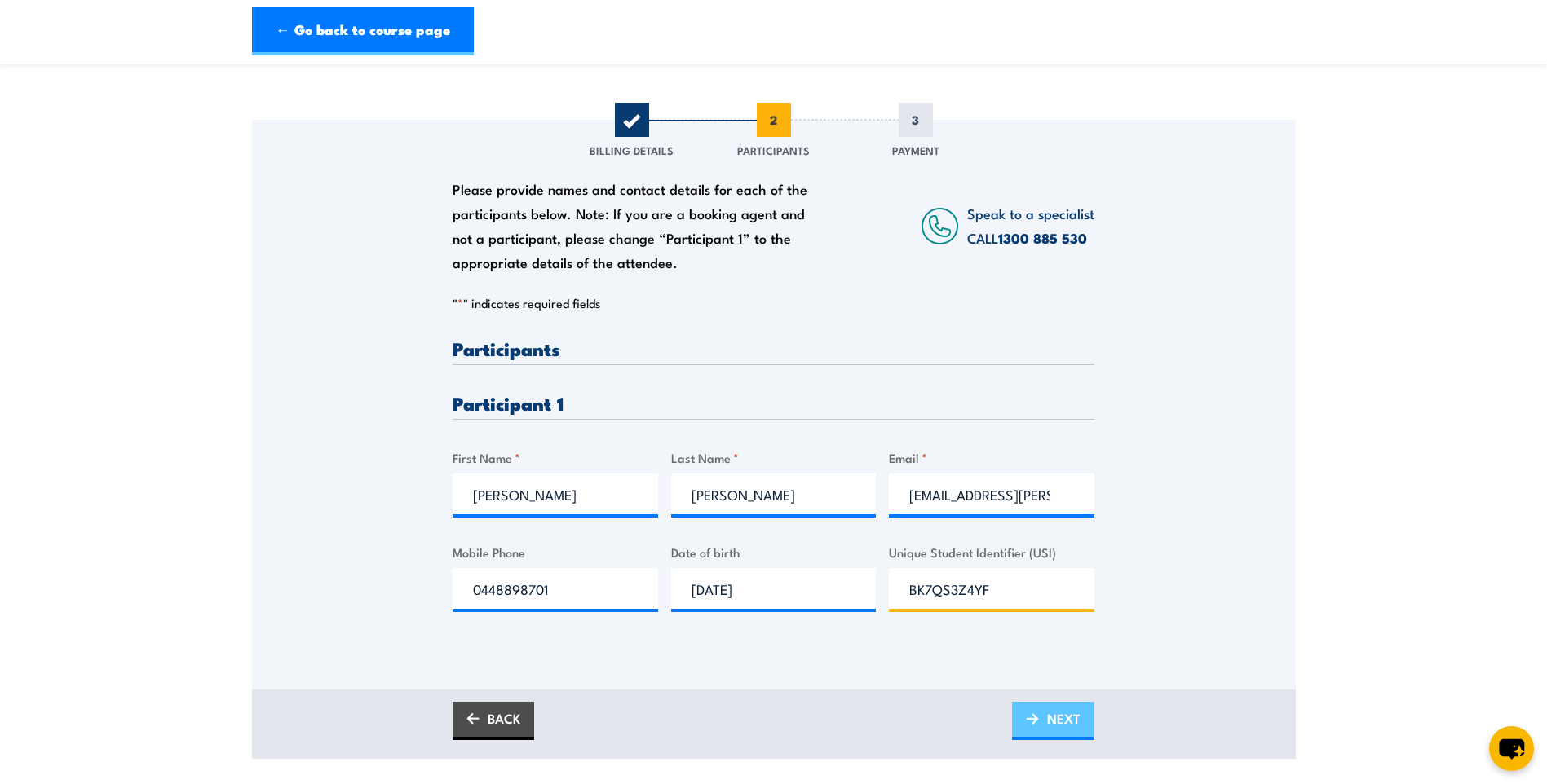
type input "BK7QS3Z4YF"
click at [1076, 724] on span "NEXT" at bounding box center [1063, 718] width 34 height 43
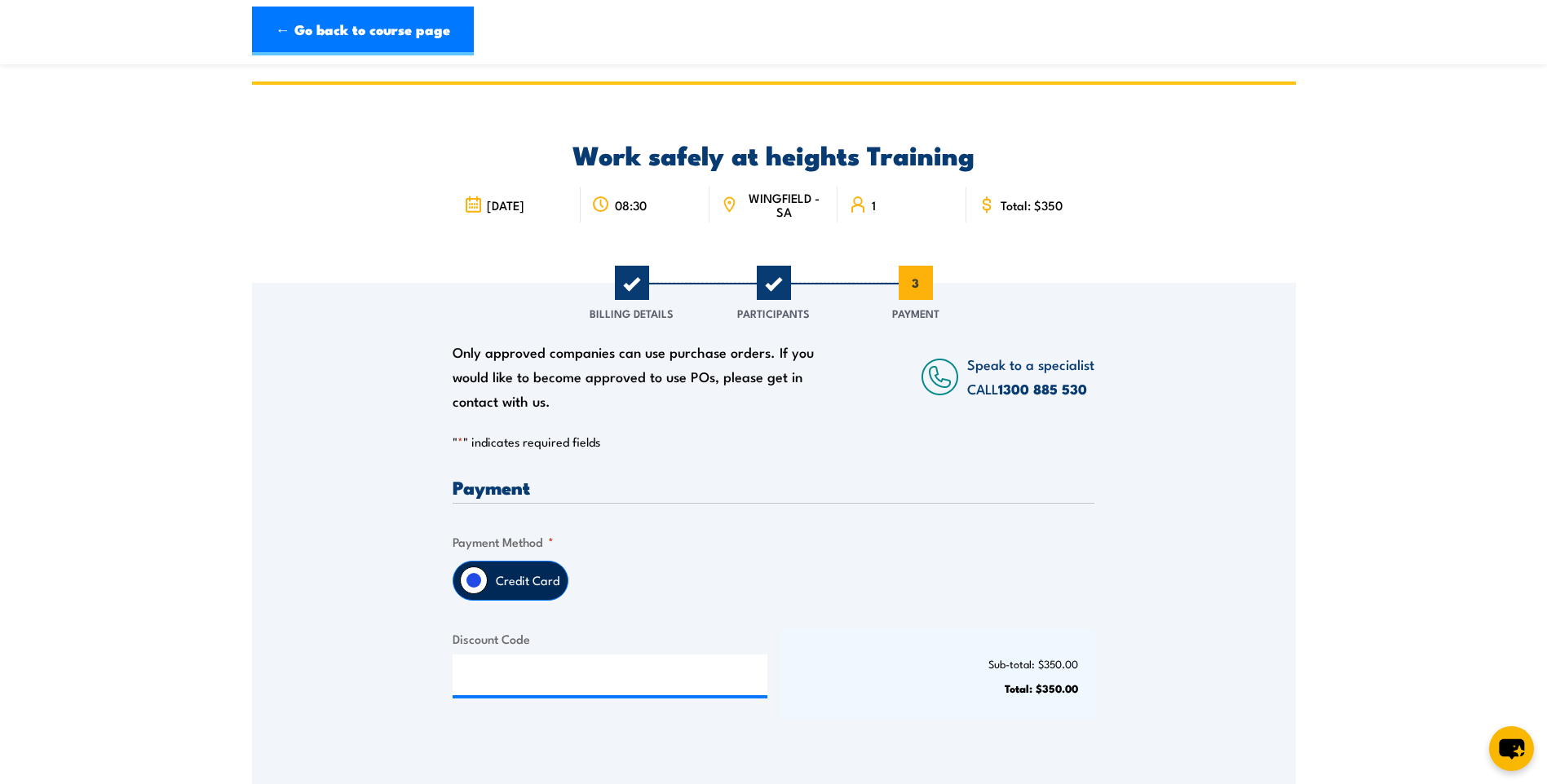
scroll to position [81, 0]
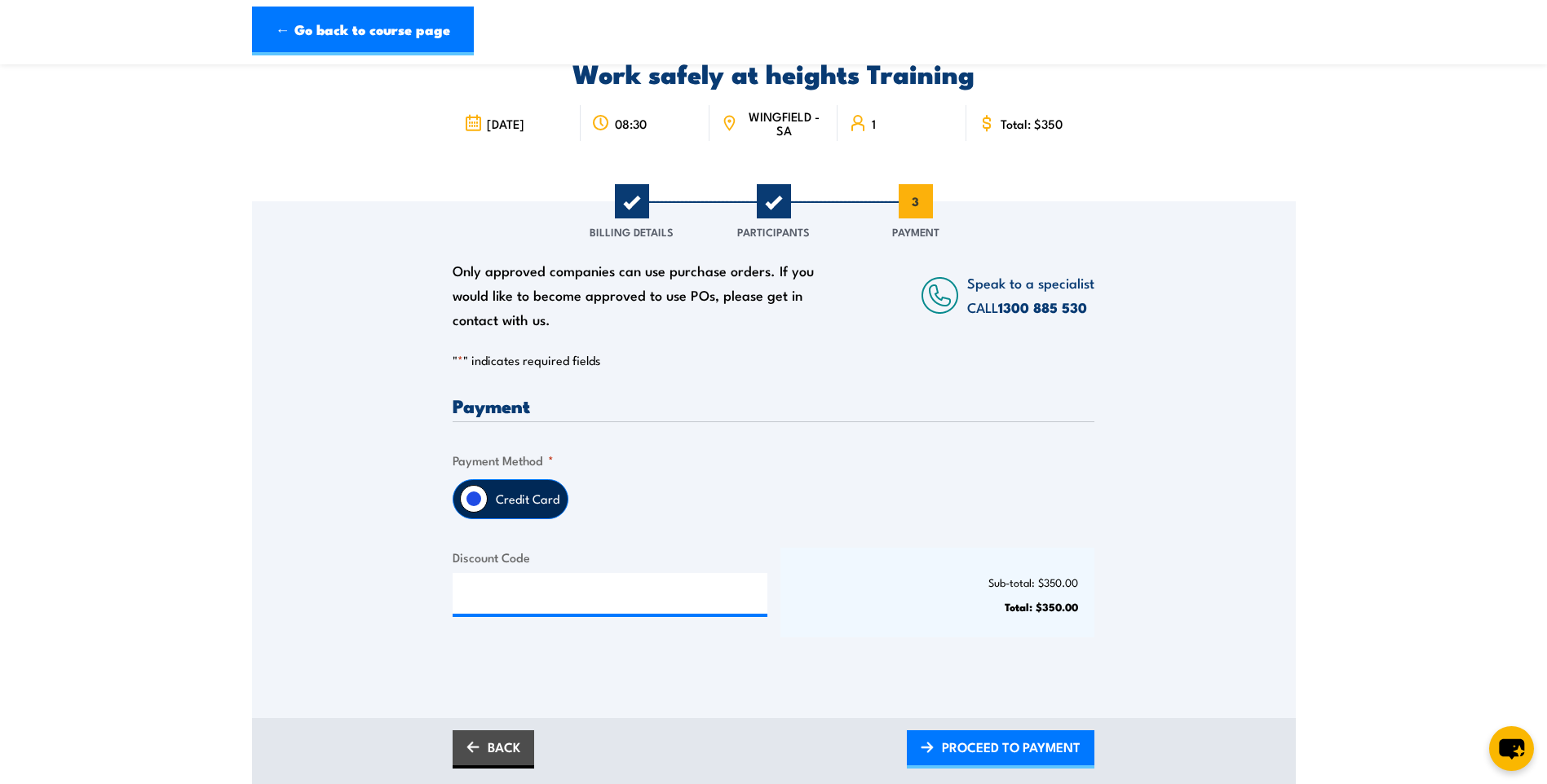
click at [466, 499] on input "Credit Card" at bounding box center [474, 499] width 28 height 28
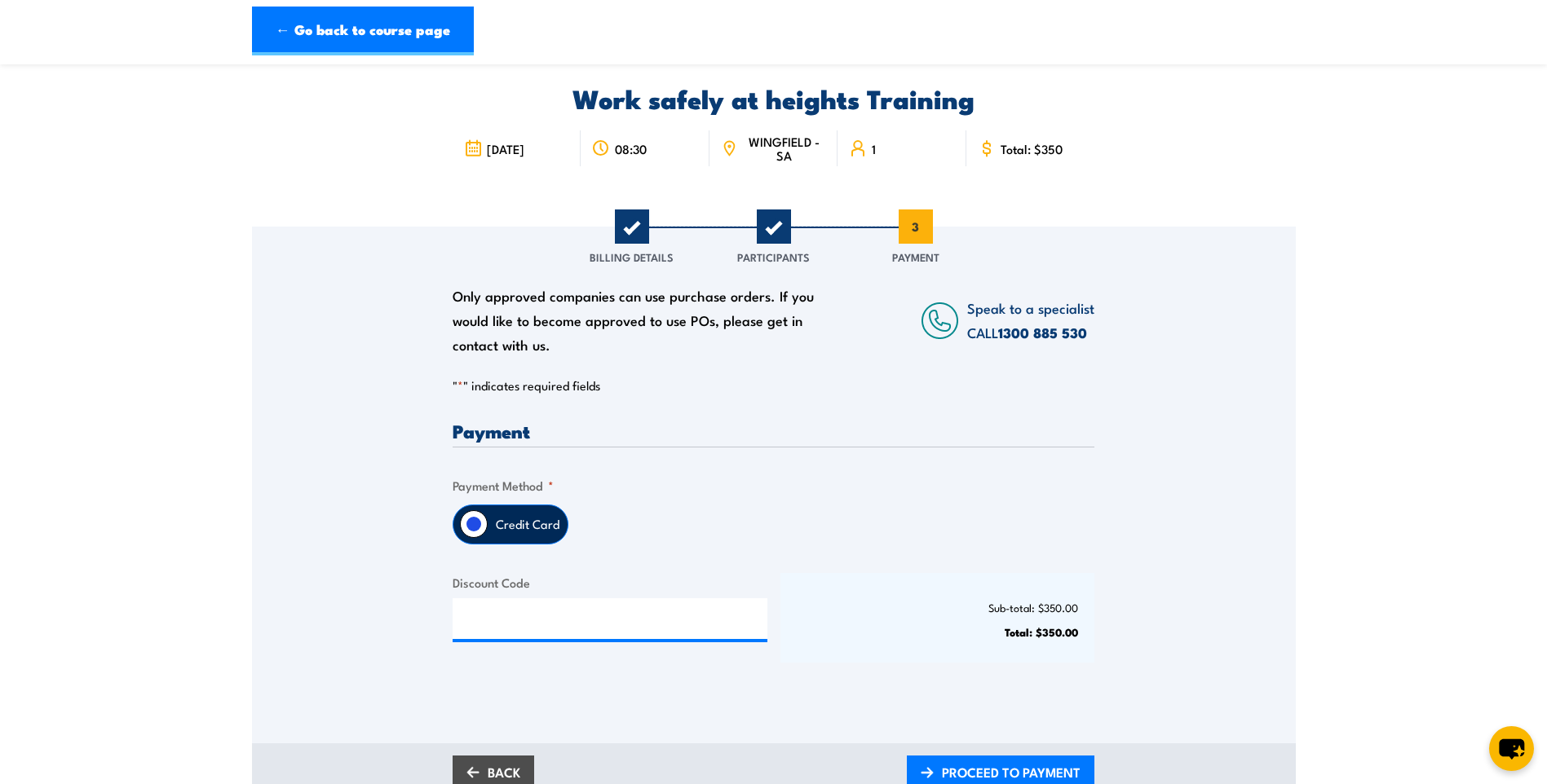
scroll to position [163, 0]
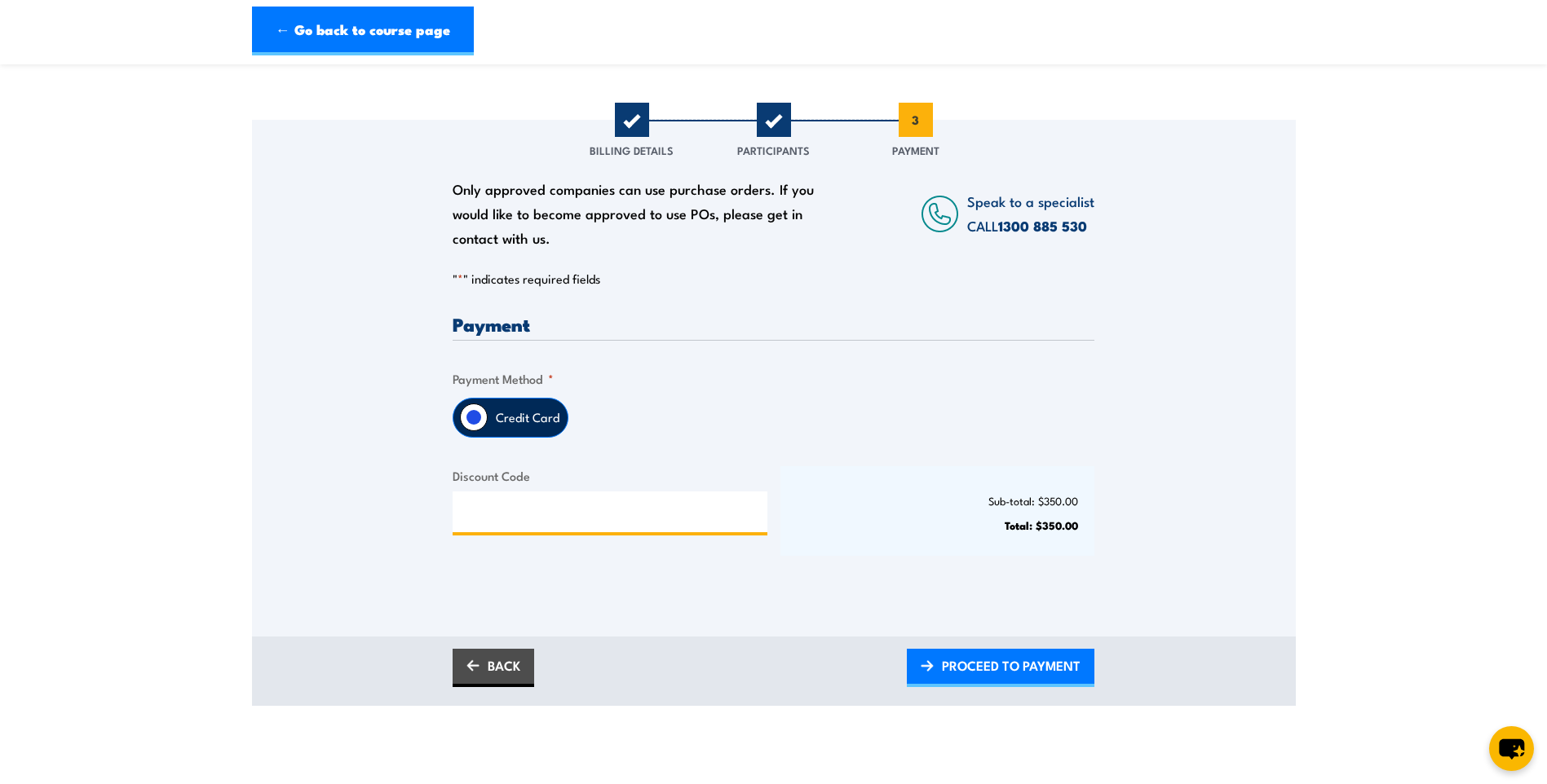
click at [515, 512] on input "Discount Code" at bounding box center [609, 511] width 315 height 41
type input "5"
click at [539, 414] on label "Credit Card" at bounding box center [528, 418] width 80 height 38
click at [488, 414] on input "Credit Card" at bounding box center [474, 418] width 28 height 28
click at [517, 415] on label "Credit Card" at bounding box center [528, 418] width 80 height 38
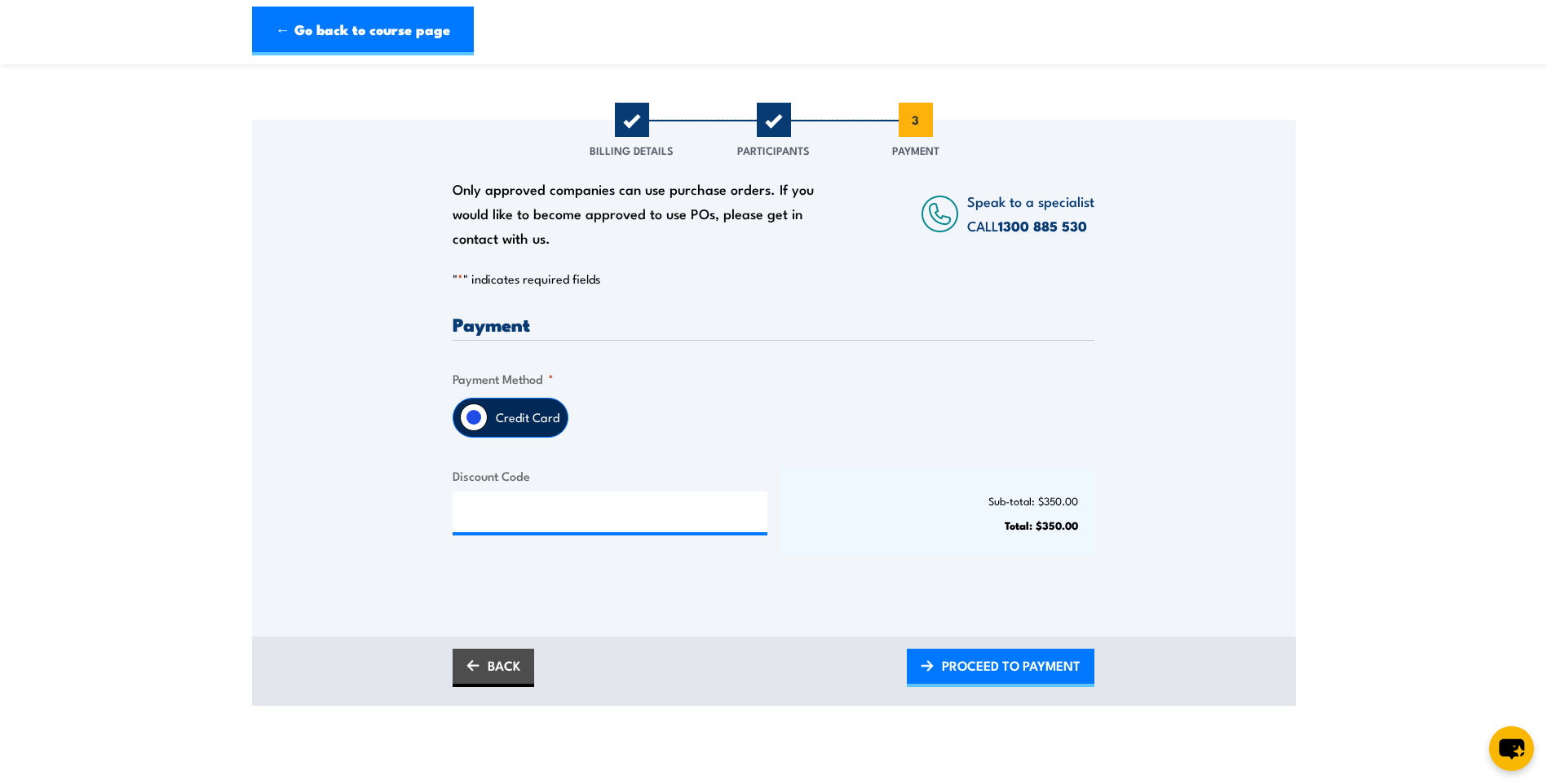
click at [488, 415] on input "Credit Card" at bounding box center [474, 418] width 28 height 28
click at [478, 420] on input "Credit Card" at bounding box center [474, 418] width 28 height 28
click at [544, 413] on label "Credit Card" at bounding box center [528, 418] width 80 height 38
click at [488, 413] on input "Credit Card" at bounding box center [474, 418] width 28 height 28
click at [534, 379] on legend "Payment Method *" at bounding box center [503, 379] width 101 height 19
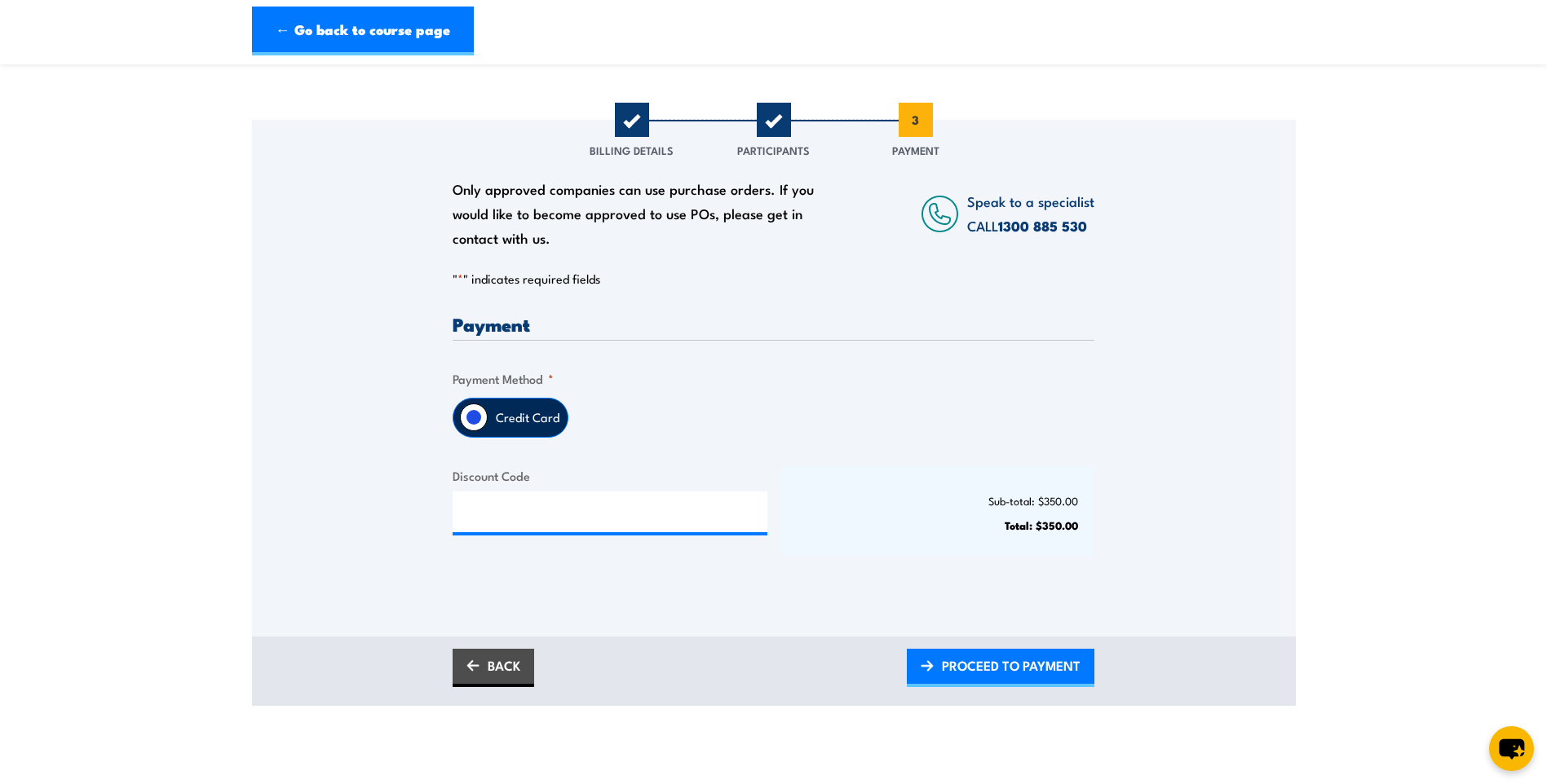
click at [513, 420] on label "Credit Card" at bounding box center [528, 418] width 80 height 38
click at [488, 420] on input "Credit Card" at bounding box center [474, 418] width 28 height 28
click at [1000, 668] on span "PROCEED TO PAYMENT" at bounding box center [1011, 665] width 139 height 43
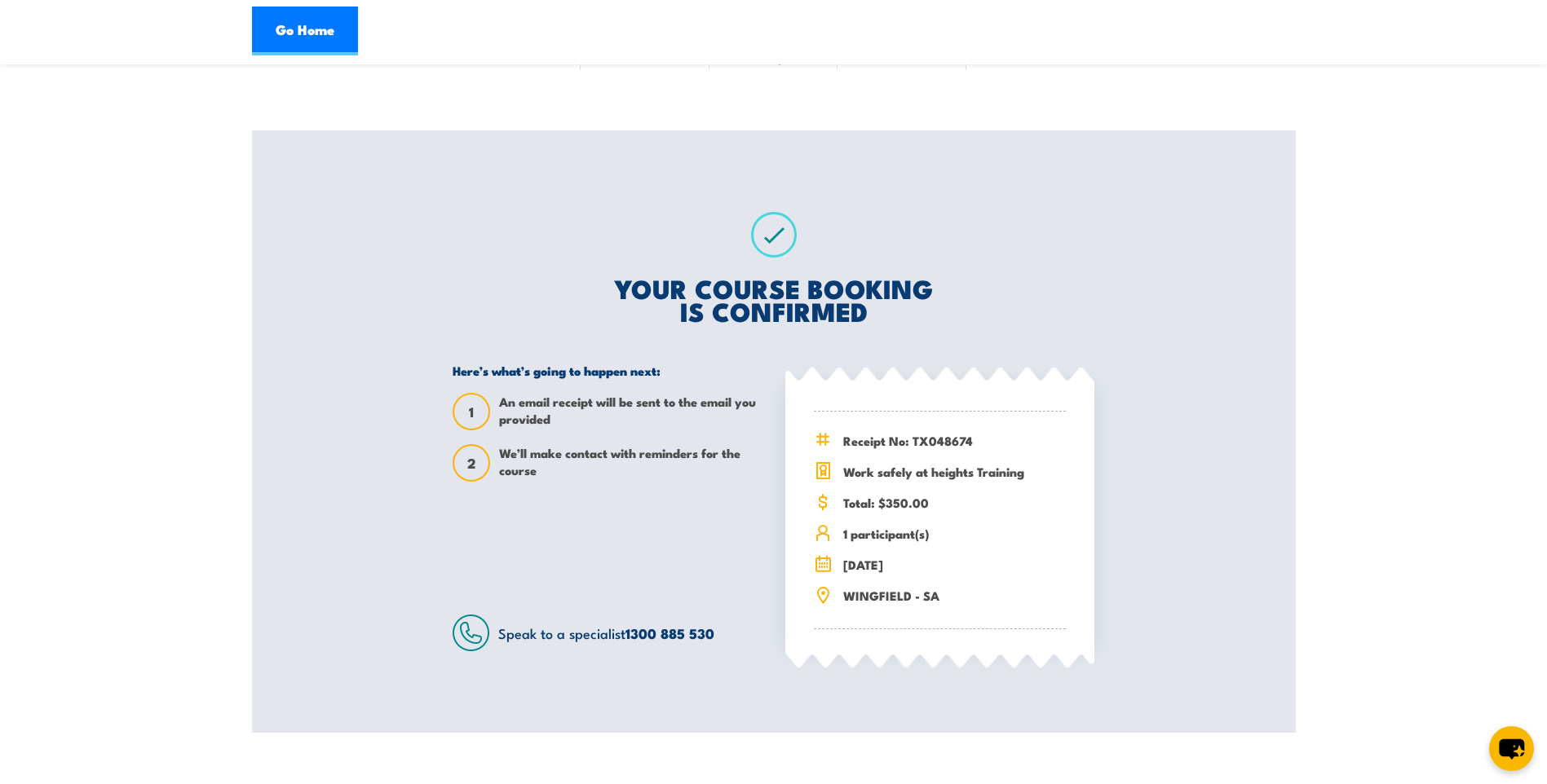
scroll to position [244, 0]
